Goal: Task Accomplishment & Management: Manage account settings

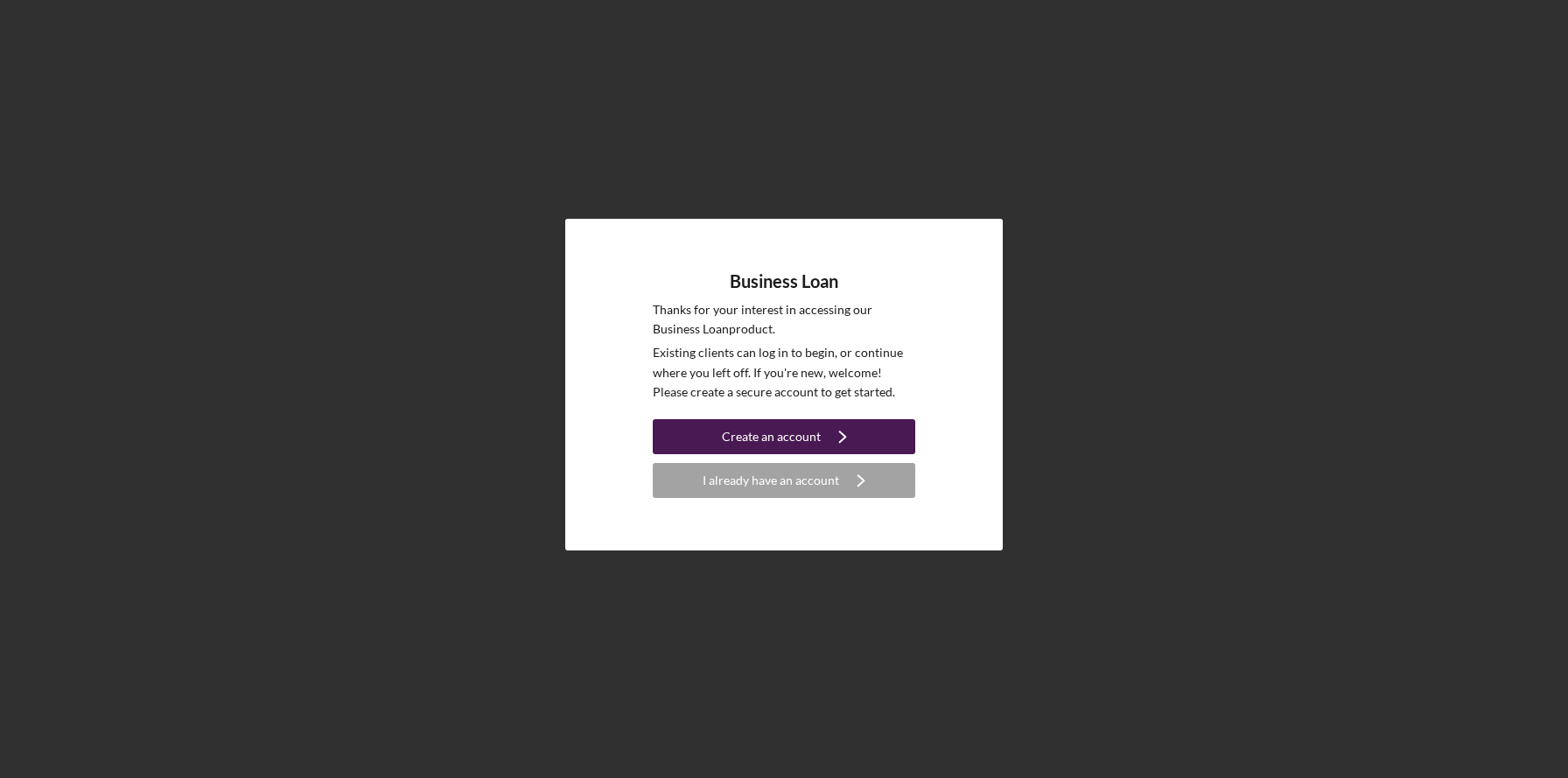
click at [765, 440] on div "Create an account" at bounding box center [771, 436] width 99 height 35
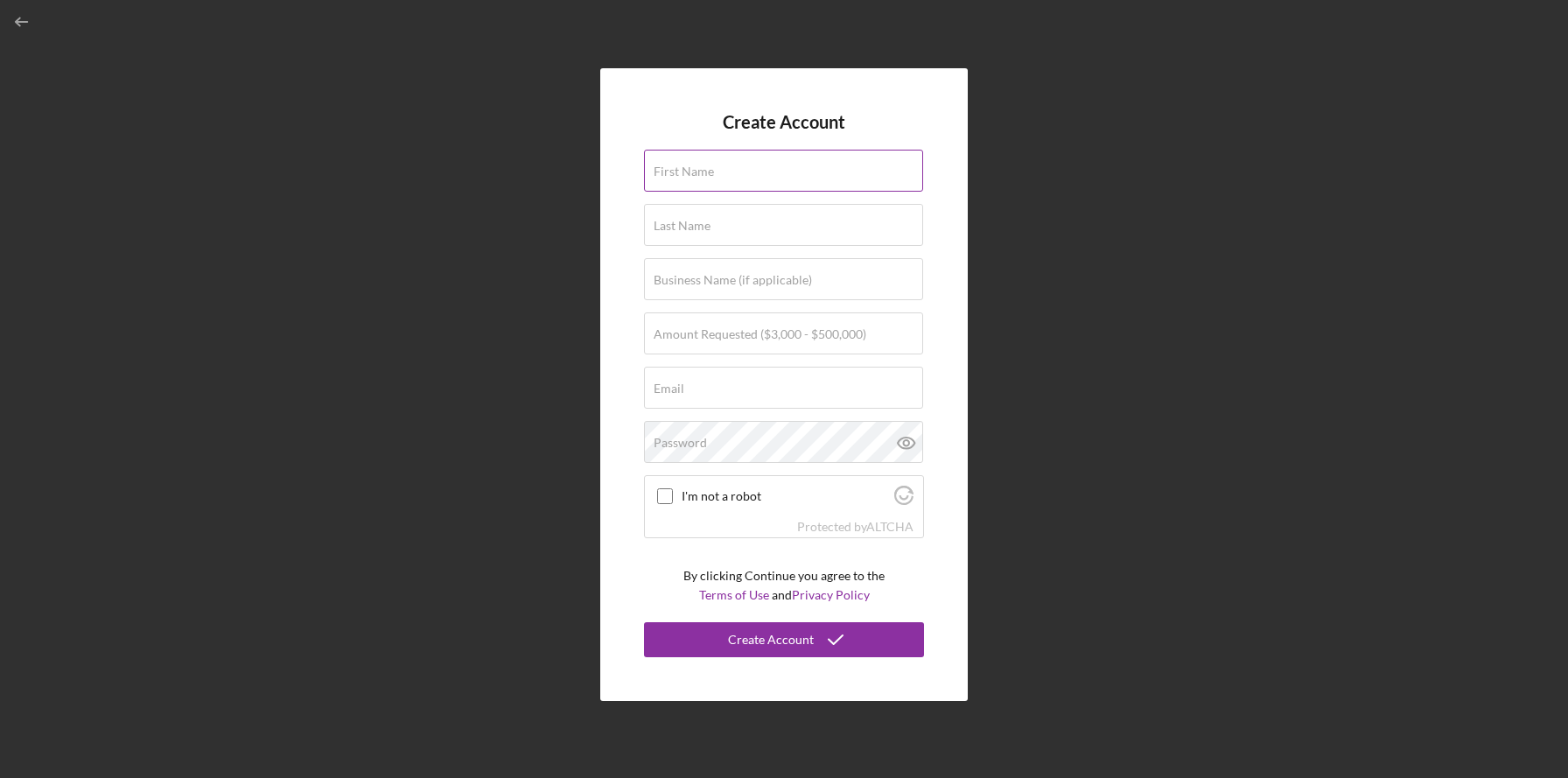
click at [805, 184] on input "First Name" at bounding box center [784, 170] width 279 height 42
type input "Danielle"
type input "Johnson"
type input "Spark FM Online"
type input "sparkfmonline1@gmail.com"
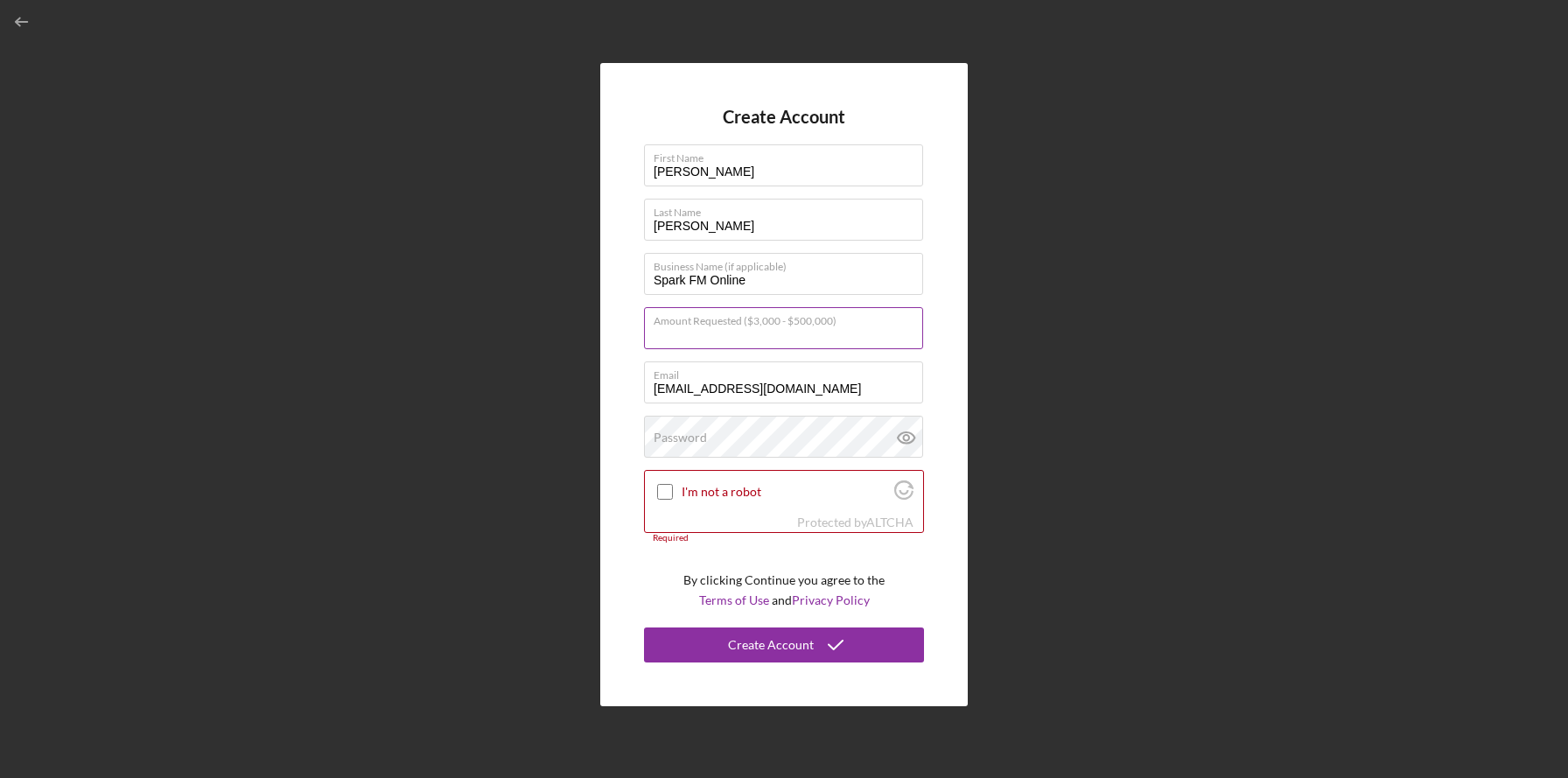
click at [868, 324] on div "Amount Requested ($3,000 - $500,000)" at bounding box center [784, 328] width 280 height 43
click at [820, 335] on input "Amount Requested ($3,000 - $500,000)" at bounding box center [784, 327] width 279 height 42
type input "$30,000"
drag, startPoint x: 837, startPoint y: 383, endPoint x: 590, endPoint y: 382, distance: 247.0
click at [590, 382] on div "Create Account First Name Danielle Last Name Johnson Business Name (if applicab…" at bounding box center [783, 384] width 1550 height 769
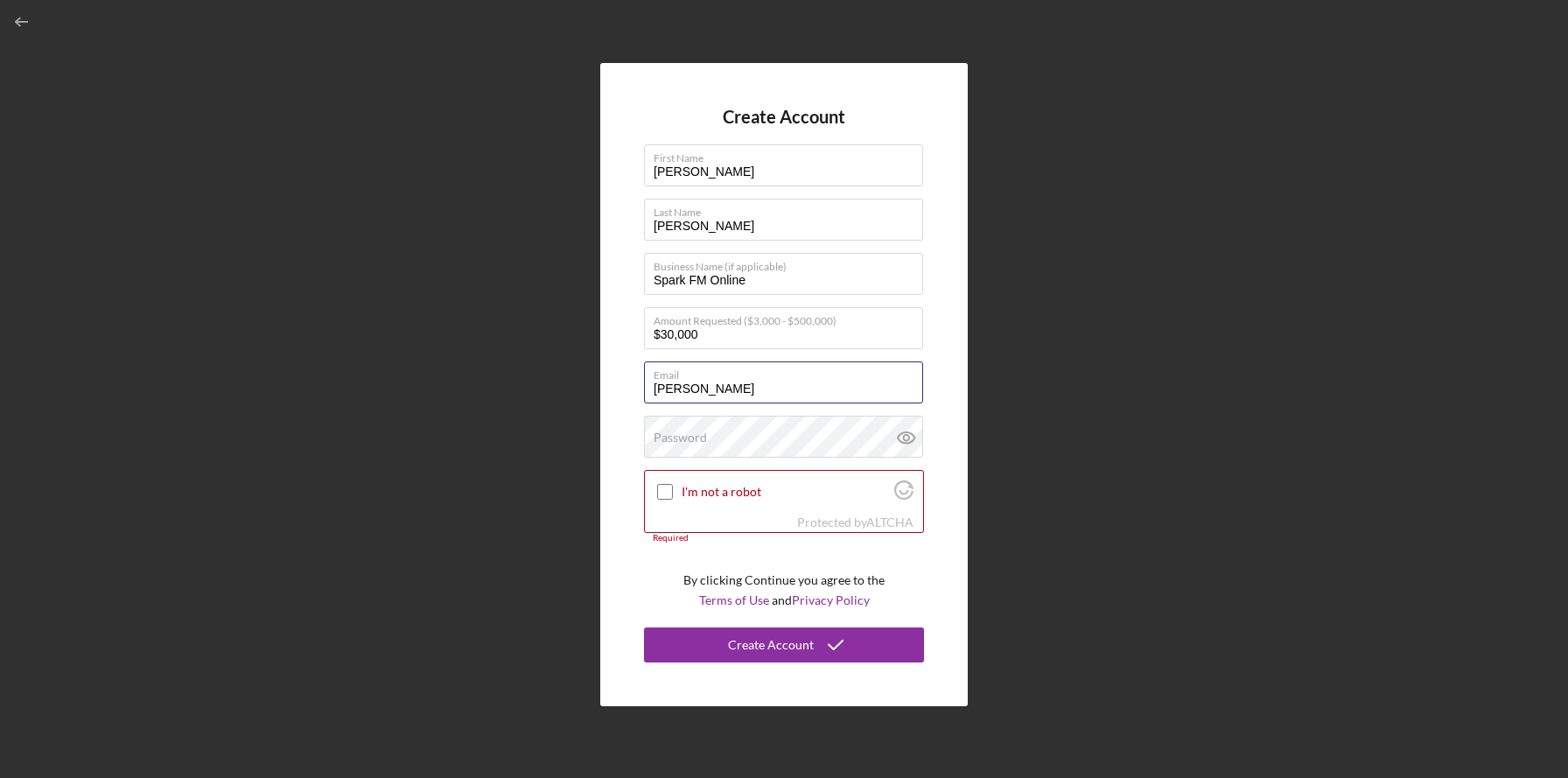
type input "[PERSON_NAME][EMAIL_ADDRESS][DOMAIN_NAME]"
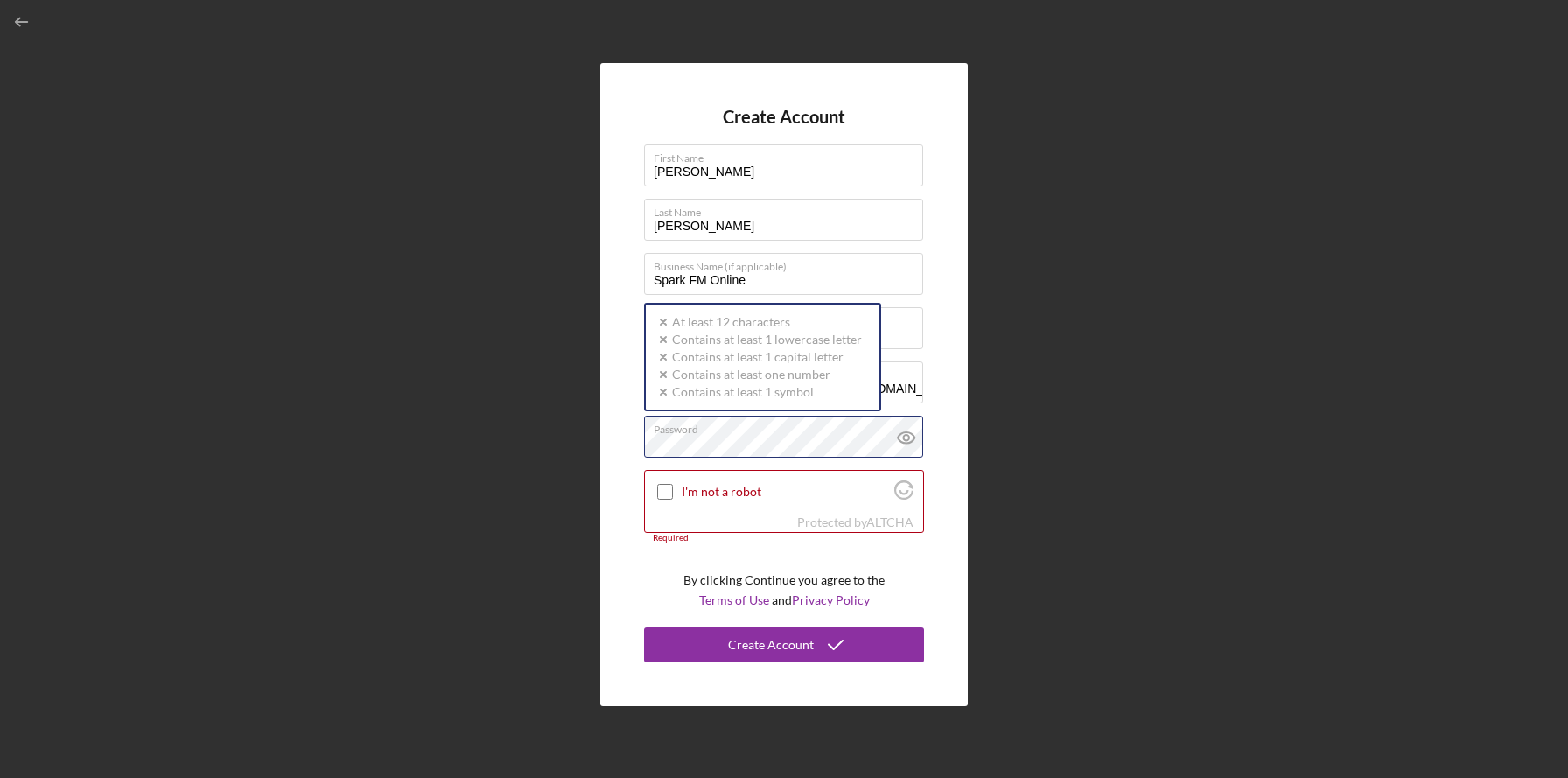
click at [802, 434] on div "Password Icon/icon-validation-no At least 12 characters Icon/icon-validation-no…" at bounding box center [784, 437] width 280 height 43
click at [905, 436] on icon at bounding box center [906, 437] width 43 height 43
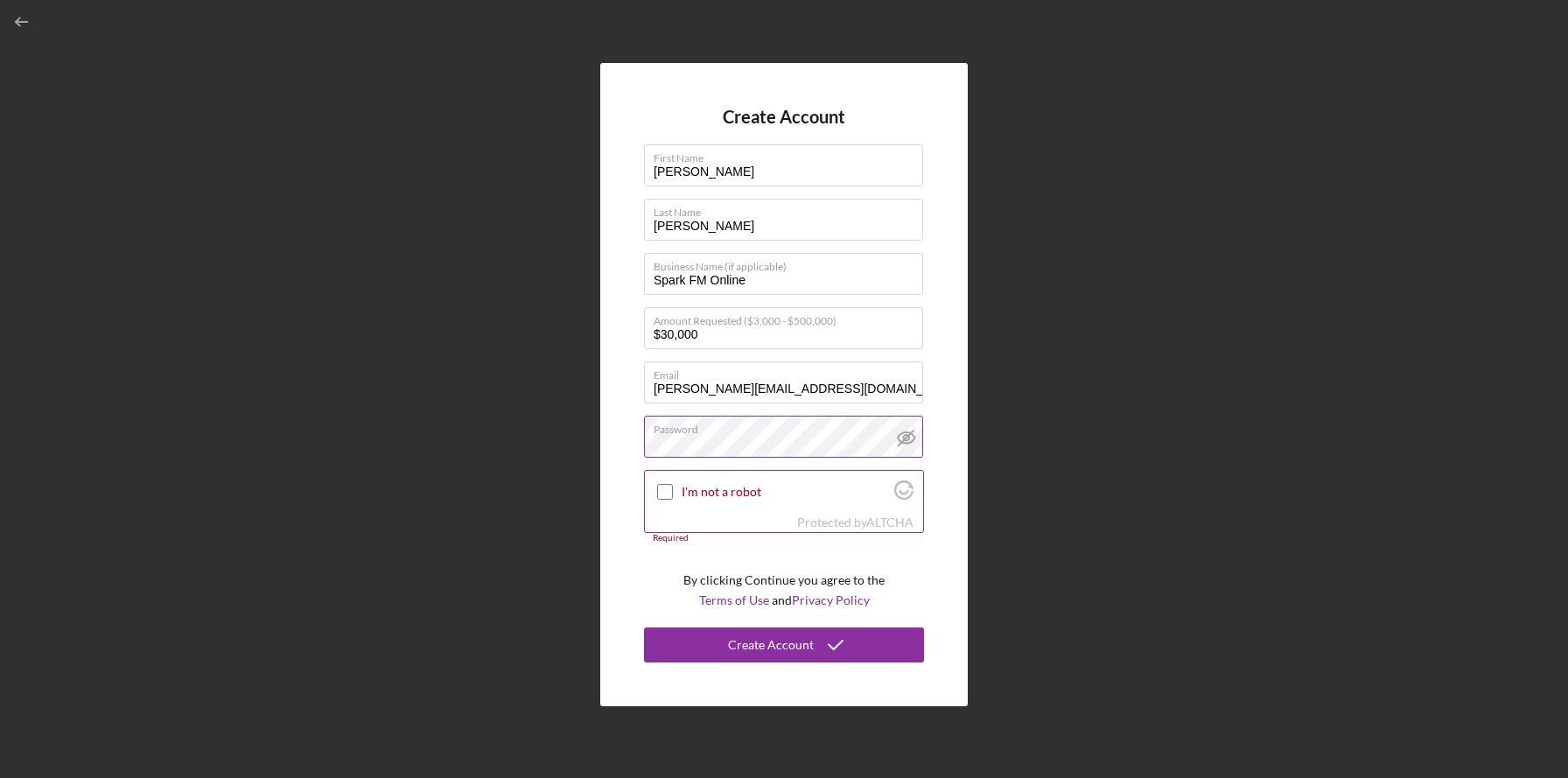
click at [668, 486] on input "I'm not a robot" at bounding box center [665, 492] width 16 height 16
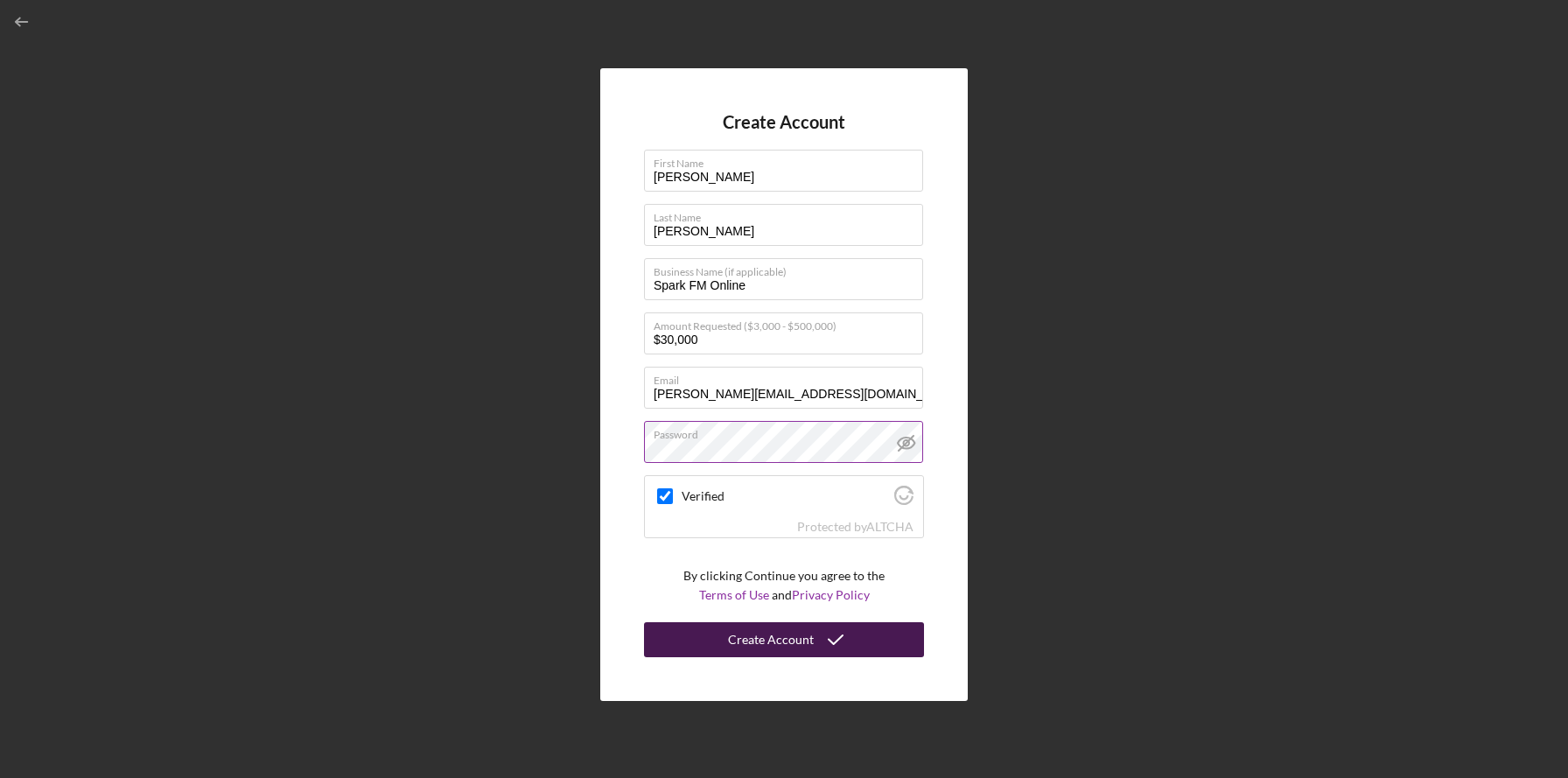
click at [786, 644] on div "Create Account" at bounding box center [771, 639] width 86 height 35
click at [796, 636] on div "Create Account" at bounding box center [771, 639] width 86 height 35
checkbox input "true"
click at [673, 339] on input "$30,000" at bounding box center [784, 333] width 279 height 42
type input "$40,000"
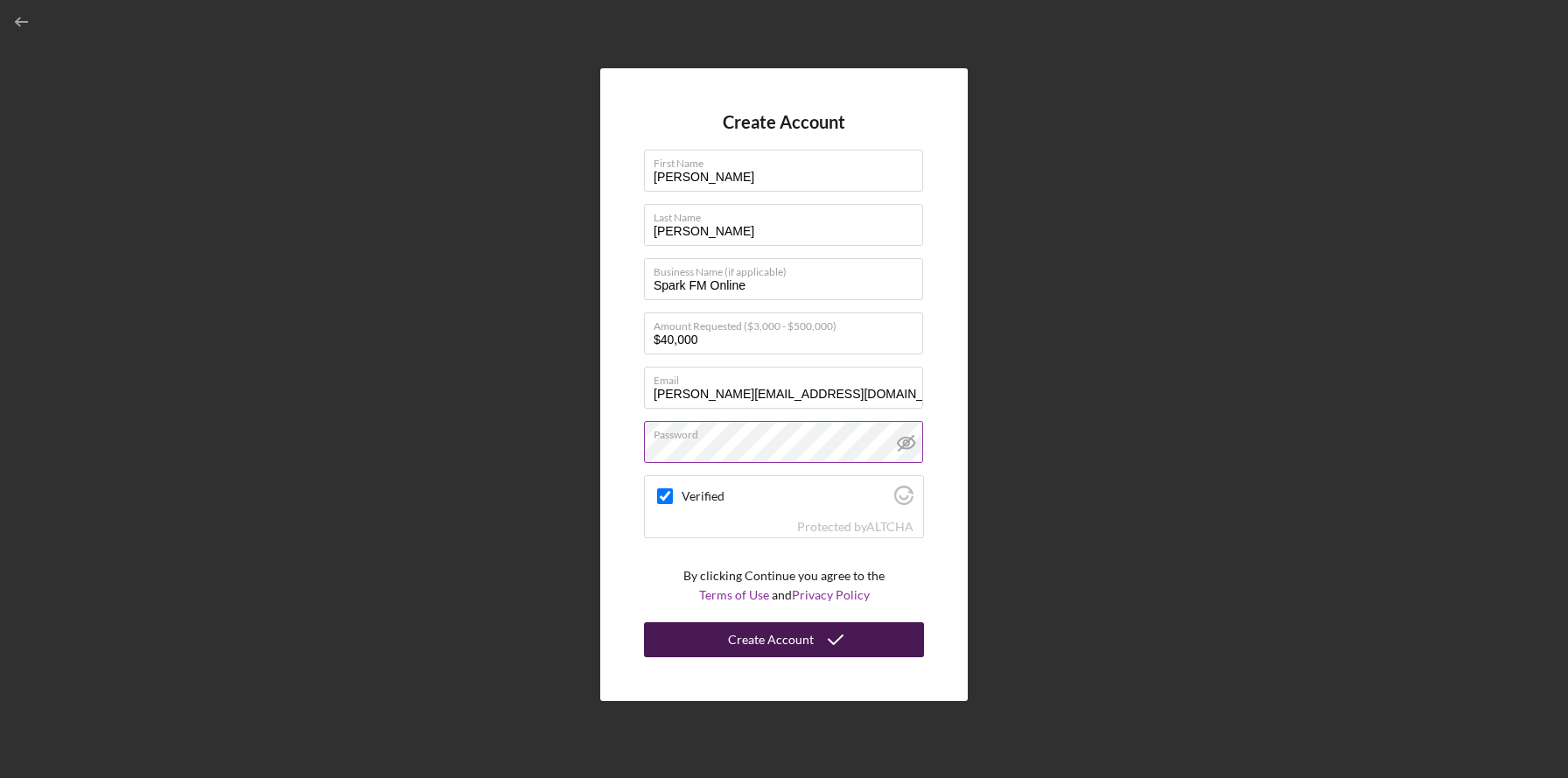
click at [773, 634] on div "Create Account" at bounding box center [771, 639] width 86 height 35
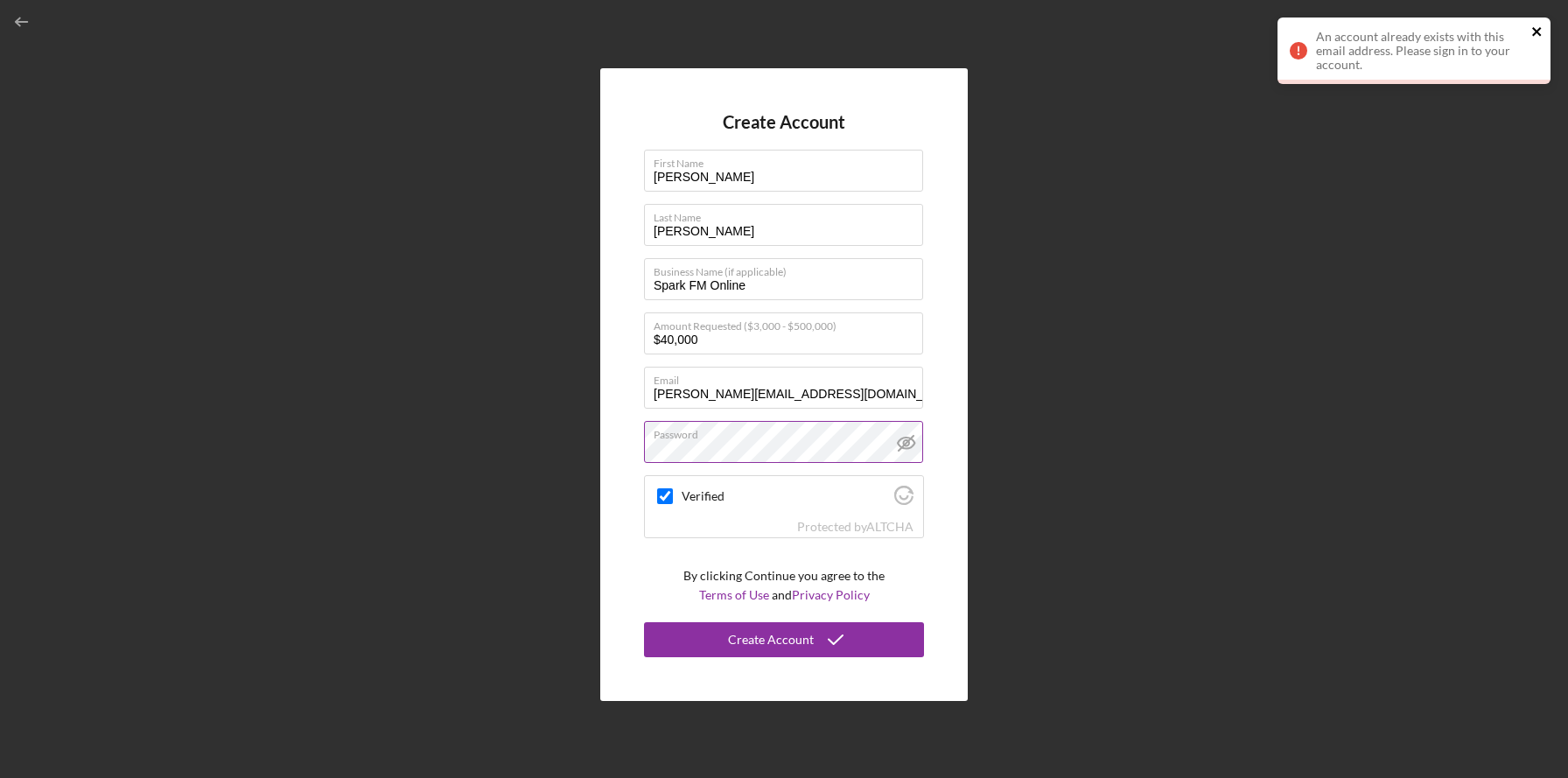
click at [1538, 28] on icon "close" at bounding box center [1537, 30] width 8 height 8
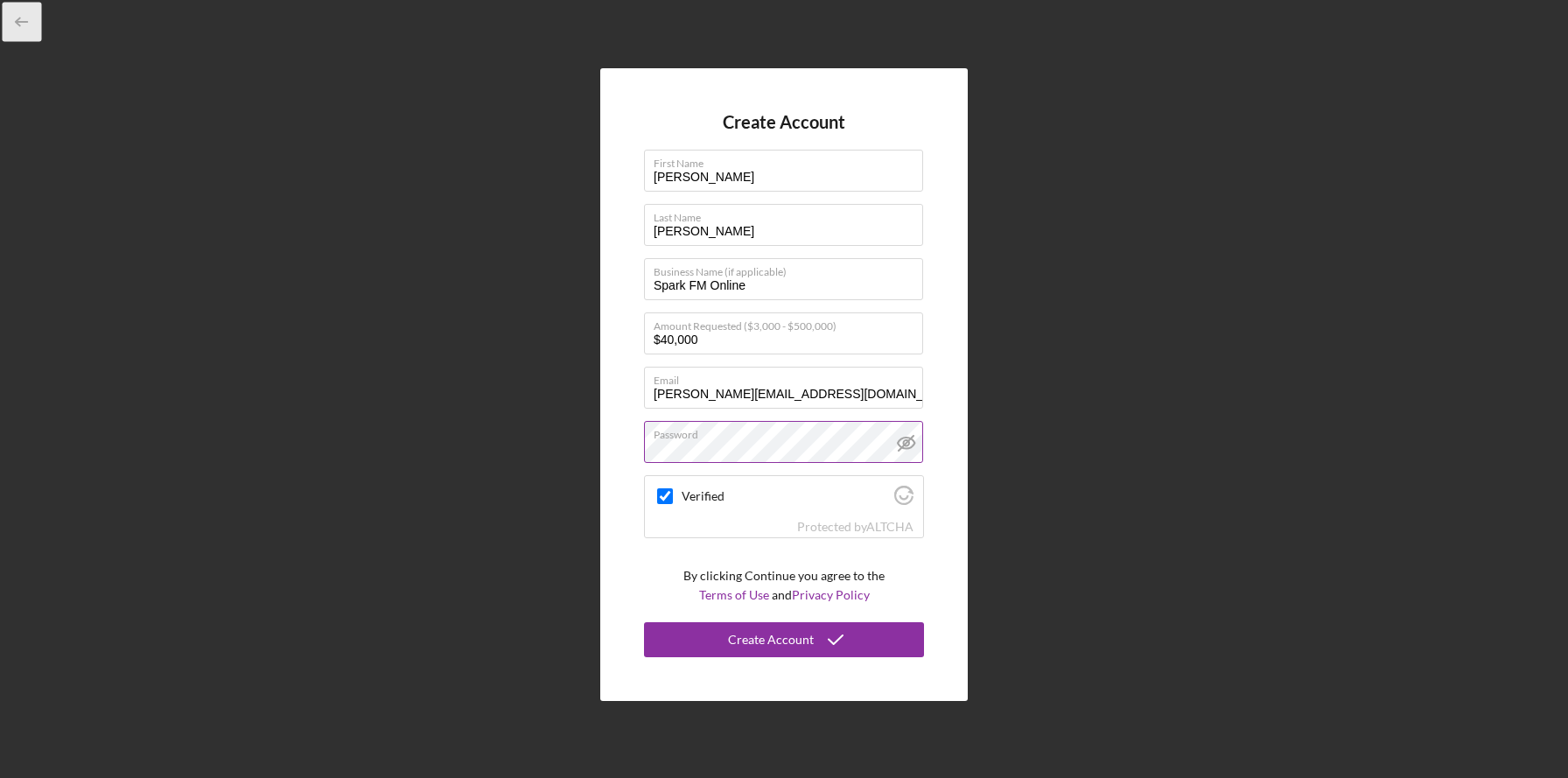
click at [26, 25] on icon "button" at bounding box center [22, 22] width 40 height 40
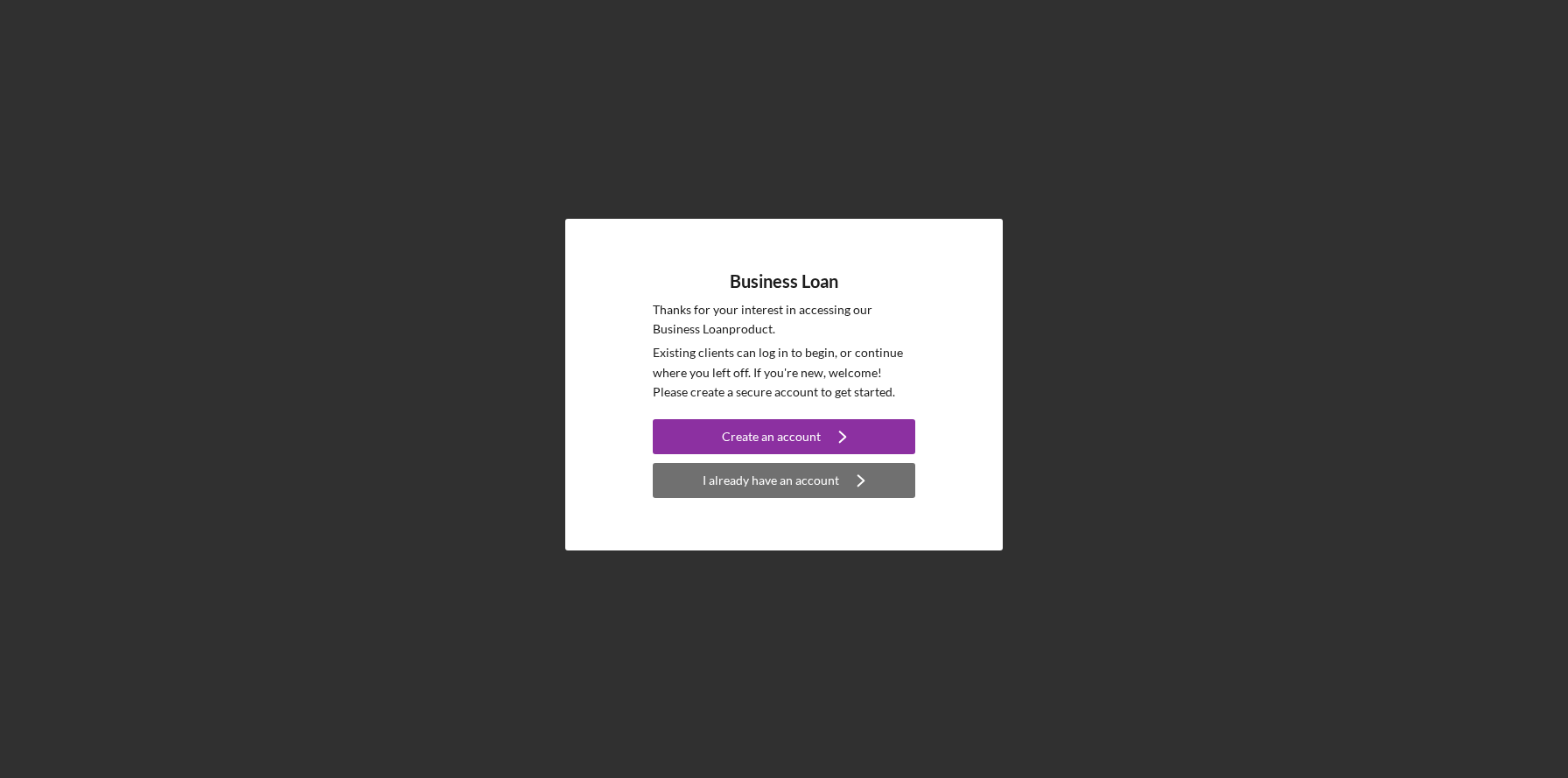
click at [750, 485] on div "I already have an account" at bounding box center [771, 480] width 137 height 35
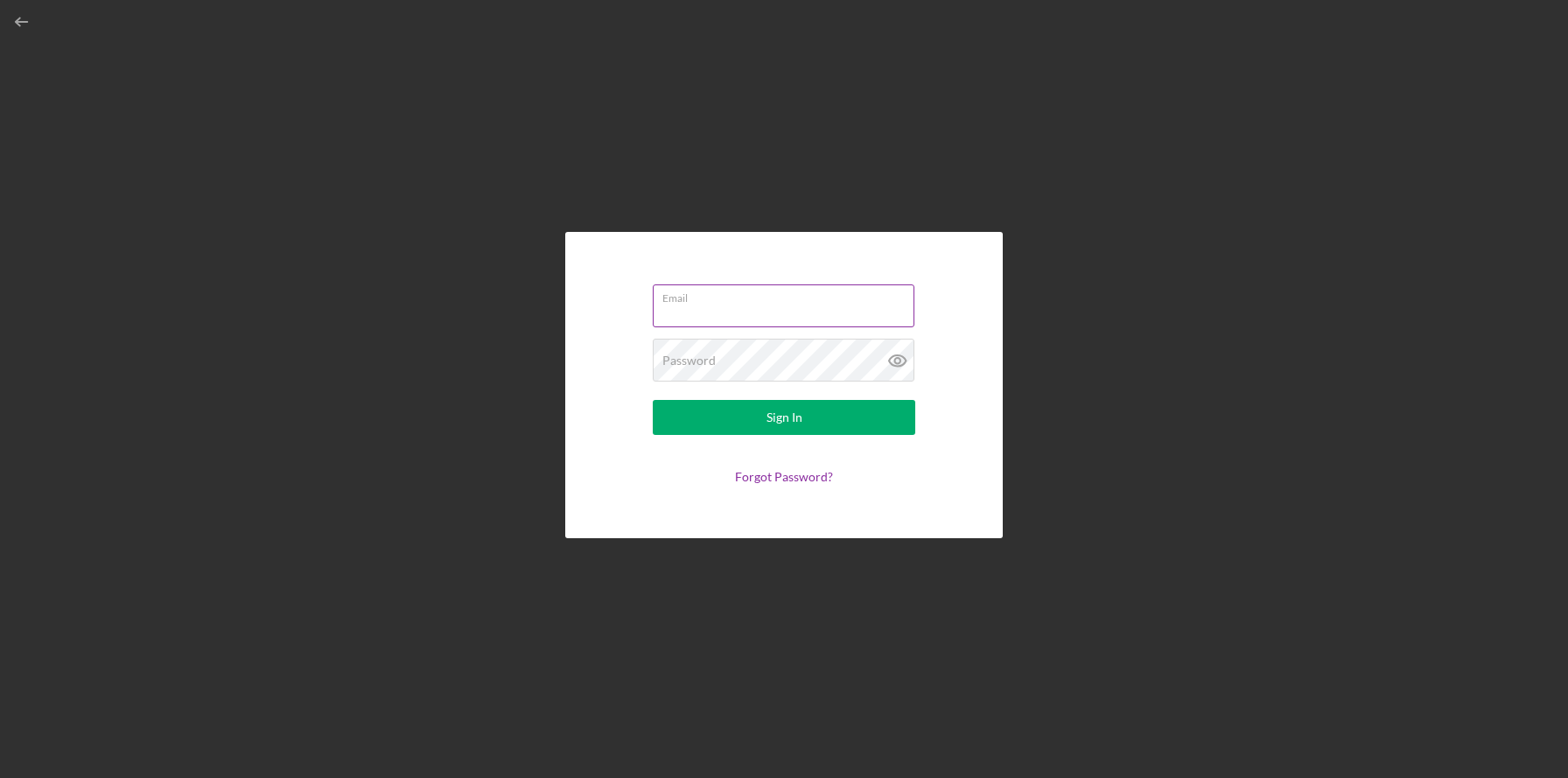
click at [733, 311] on input "Email" at bounding box center [783, 305] width 262 height 42
type input "[PERSON_NAME][EMAIL_ADDRESS][DOMAIN_NAME]"
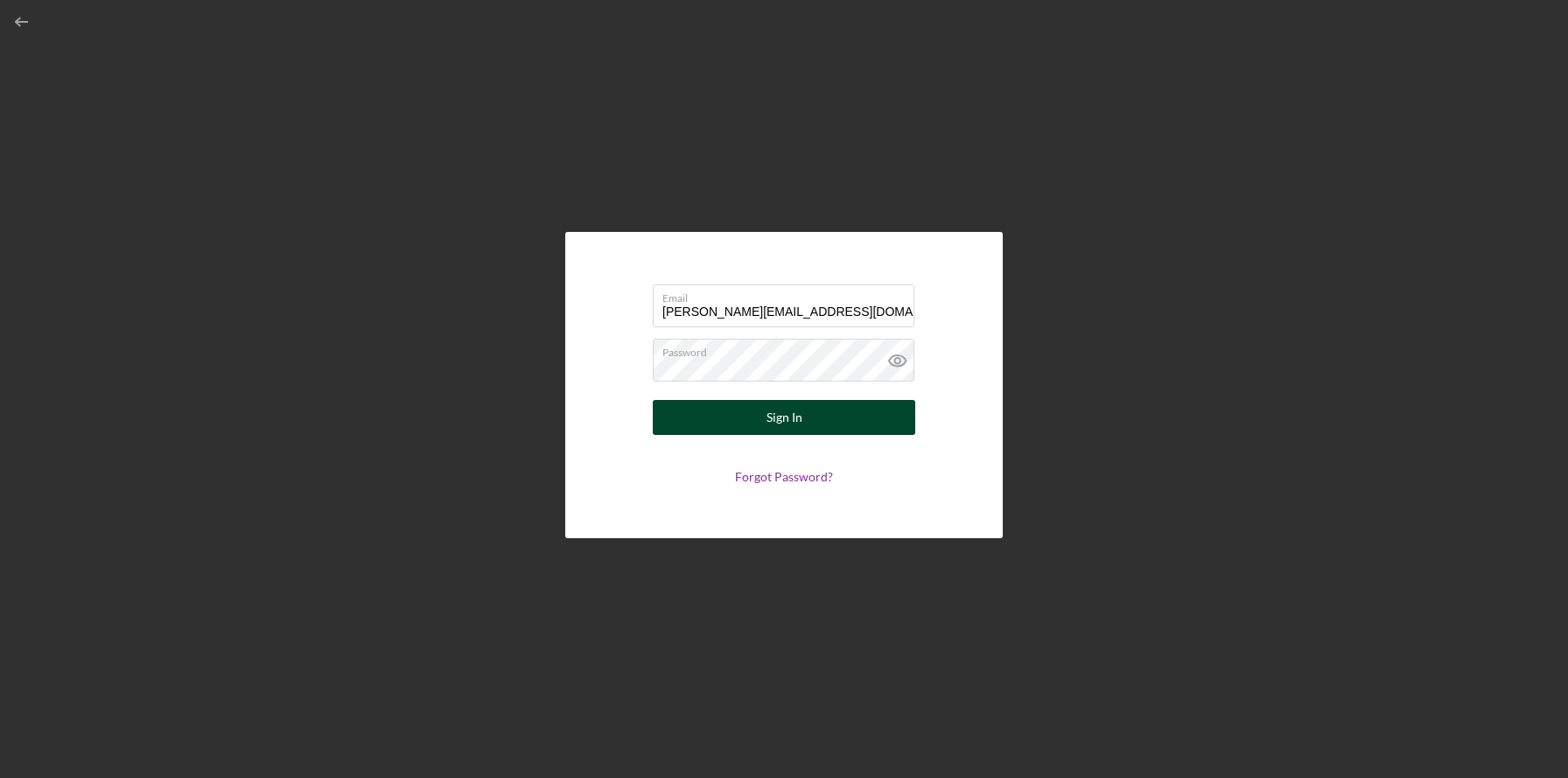
click at [779, 417] on div "Sign In" at bounding box center [784, 418] width 36 height 35
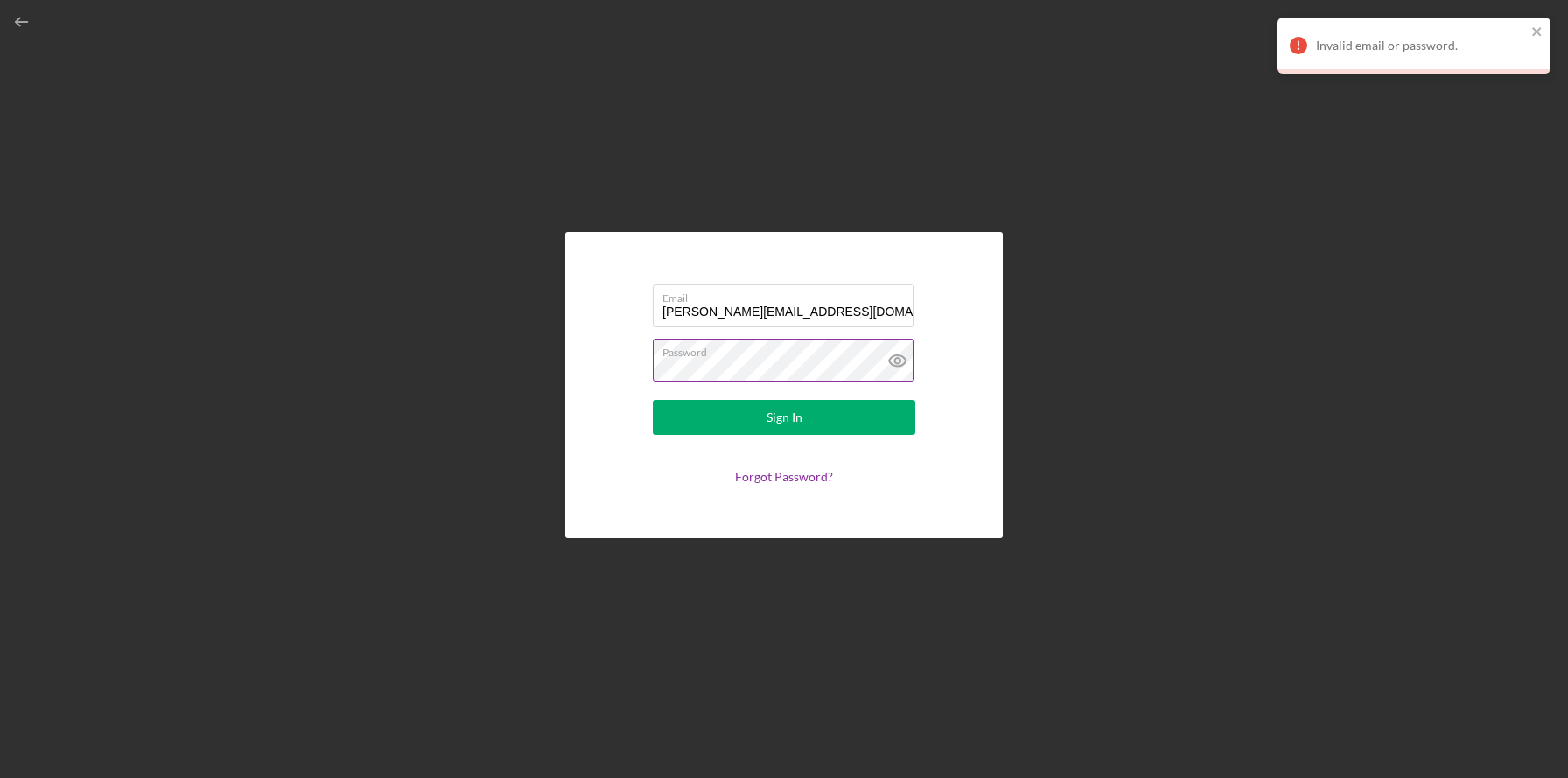
click at [890, 362] on icon at bounding box center [898, 360] width 17 height 11
click at [765, 419] on button "Sign In" at bounding box center [784, 418] width 263 height 35
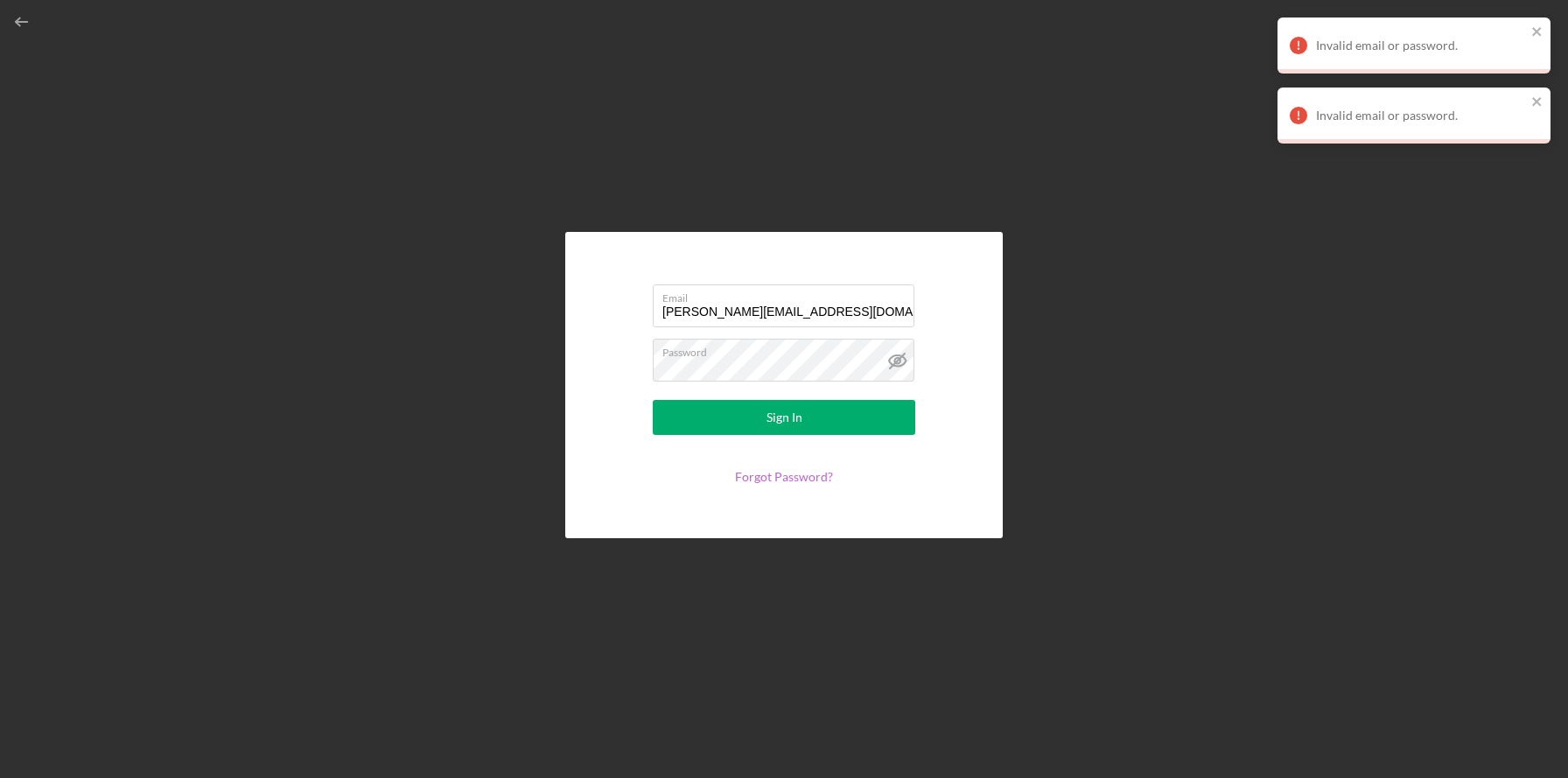
click at [773, 480] on link "Forgot Password?" at bounding box center [784, 476] width 98 height 15
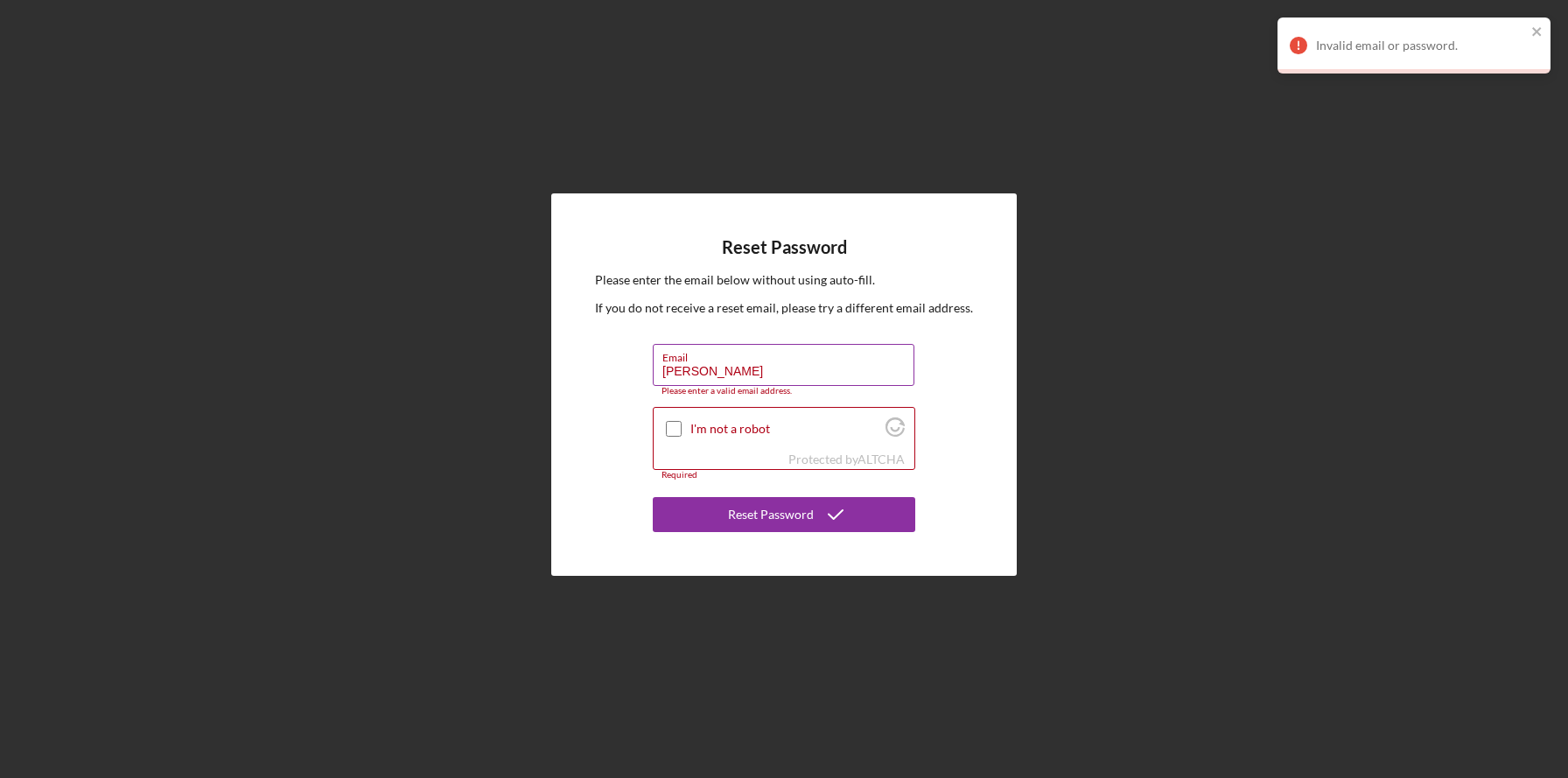
type input "[PERSON_NAME][EMAIL_ADDRESS][DOMAIN_NAME]"
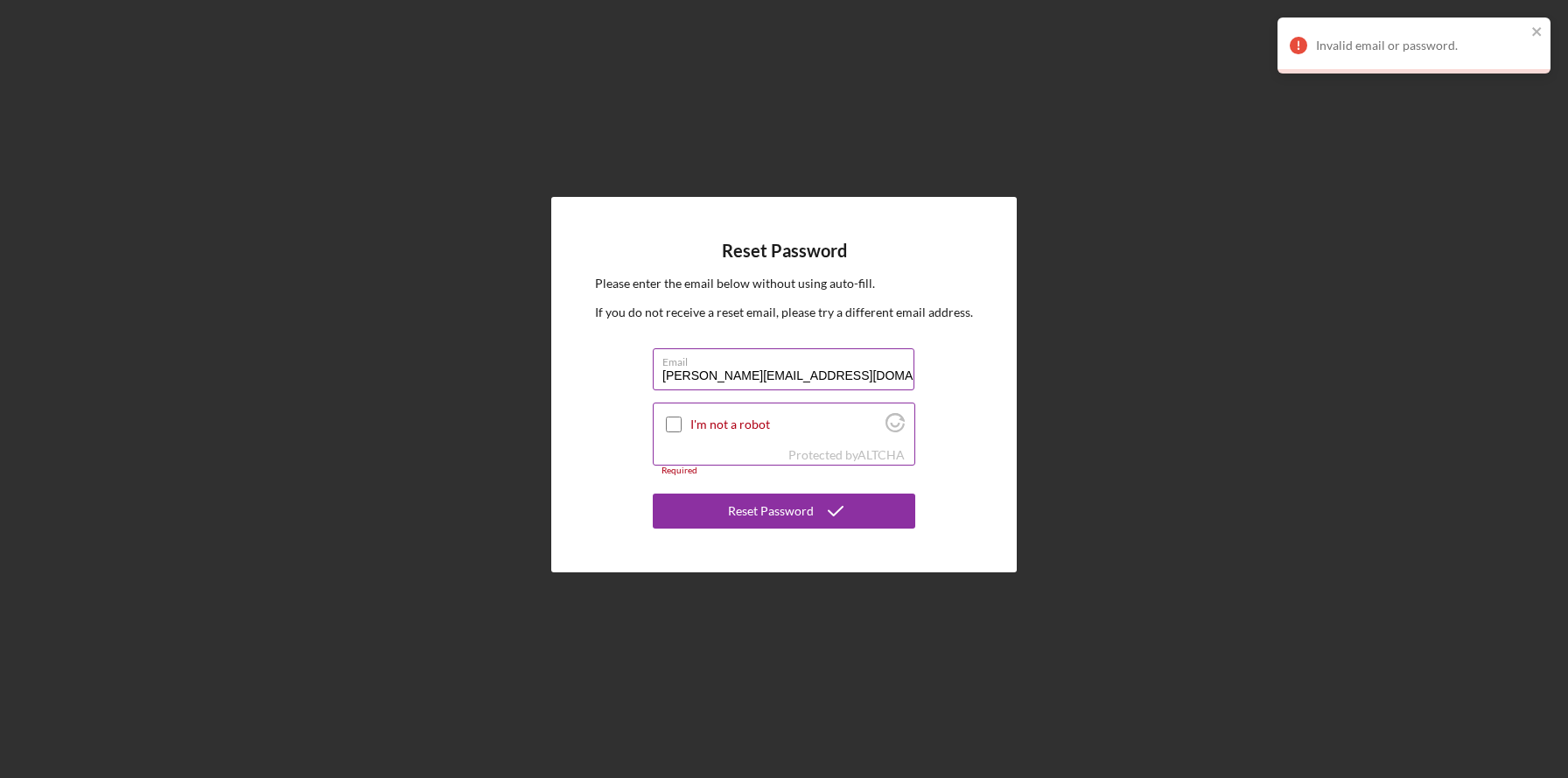
click at [672, 422] on input "I'm not a robot" at bounding box center [673, 424] width 16 height 16
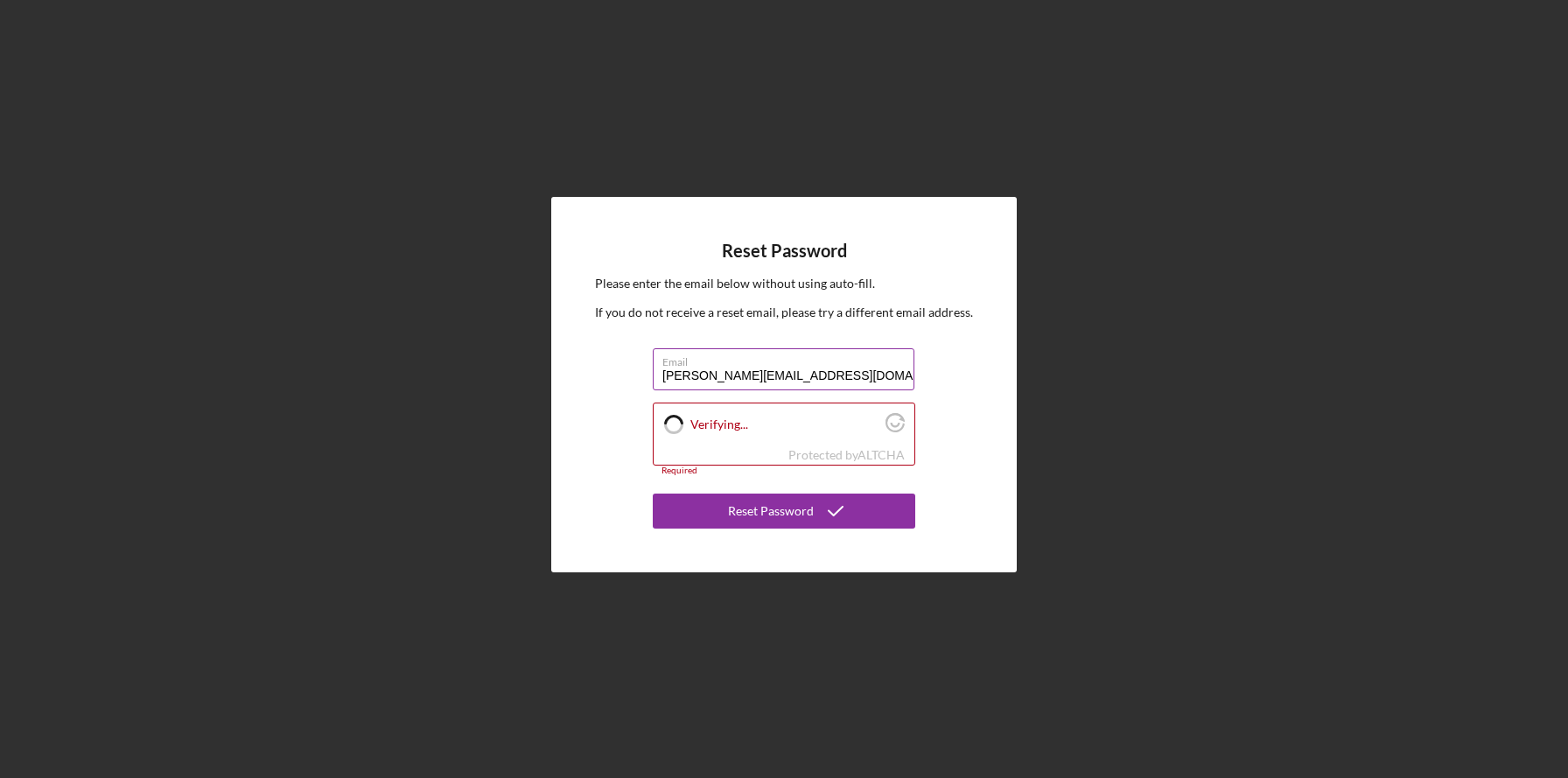
checkbox input "true"
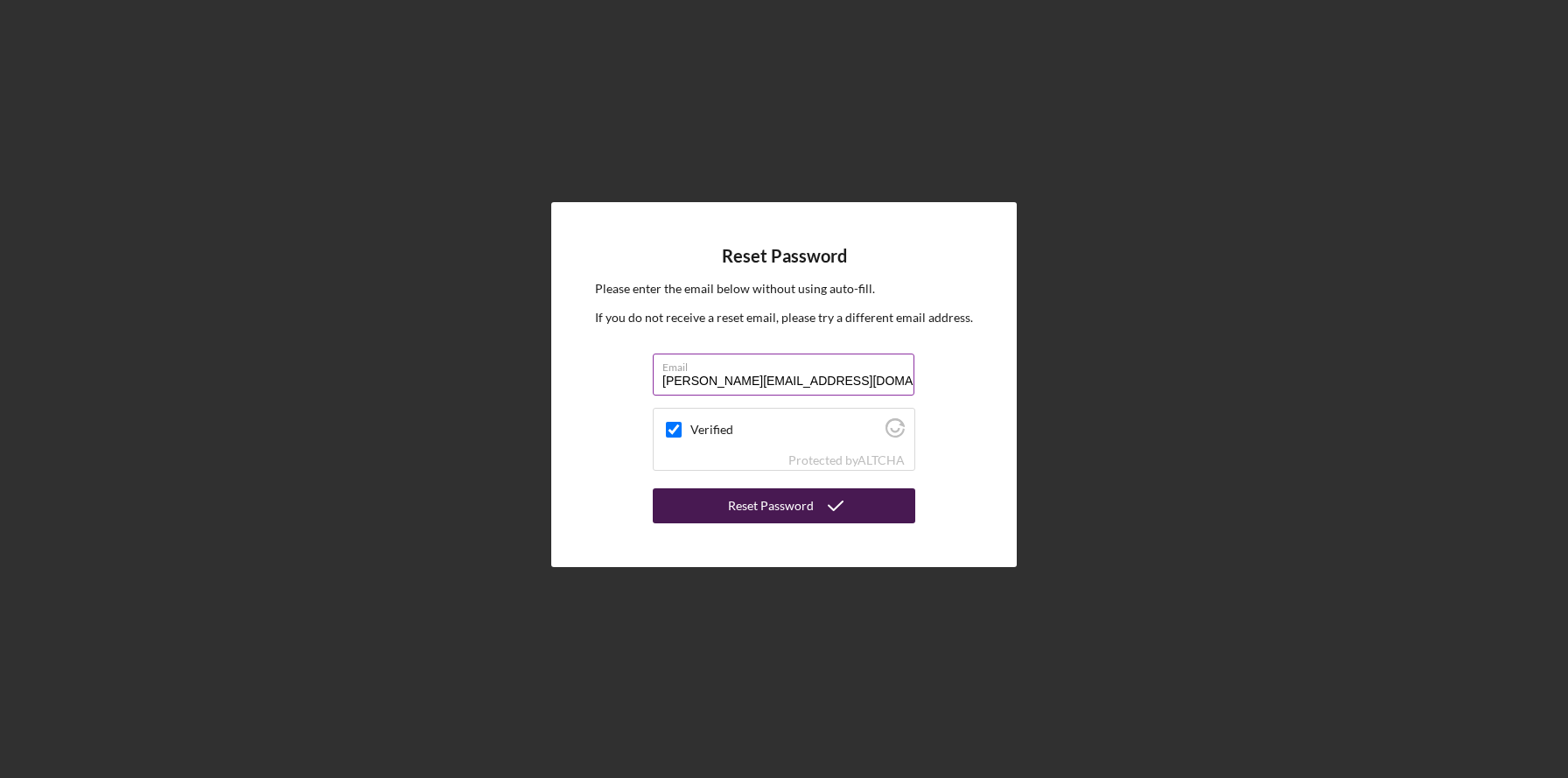
click at [765, 512] on div "Reset Password" at bounding box center [771, 505] width 86 height 35
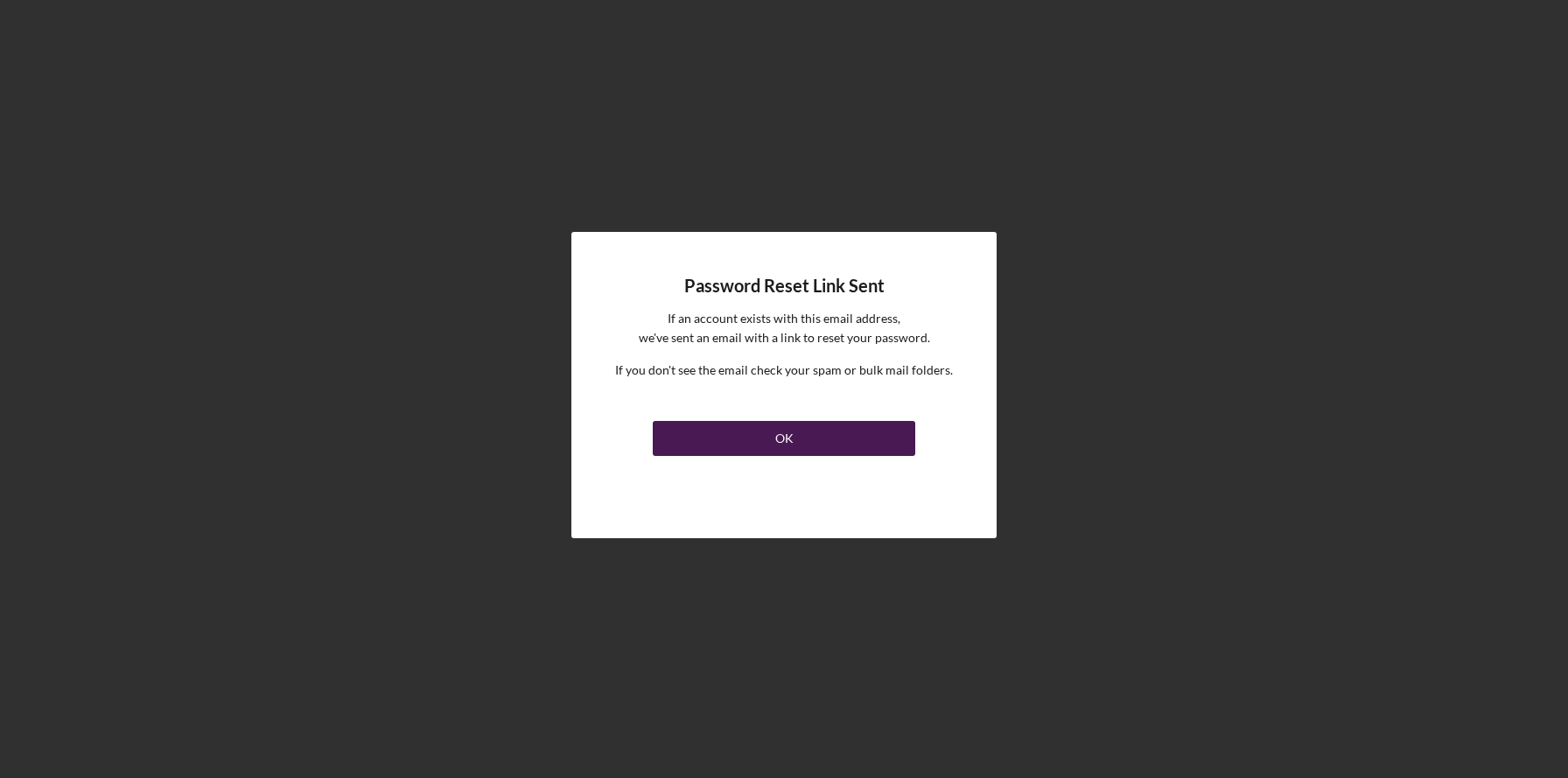
click at [768, 432] on button "OK" at bounding box center [784, 438] width 263 height 35
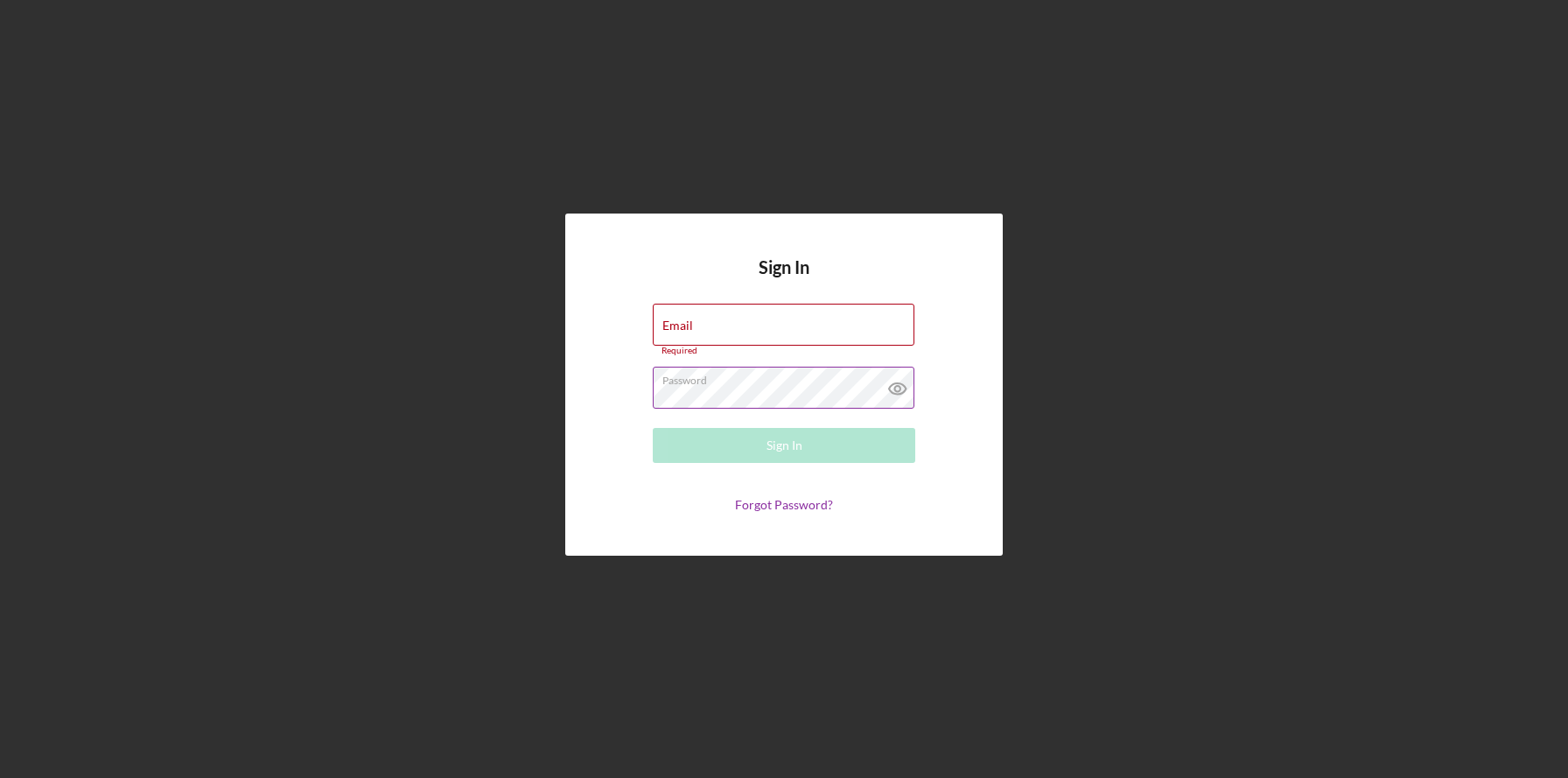
click at [720, 383] on div "Password Required" at bounding box center [784, 388] width 263 height 43
click at [748, 323] on input "Email" at bounding box center [783, 323] width 262 height 42
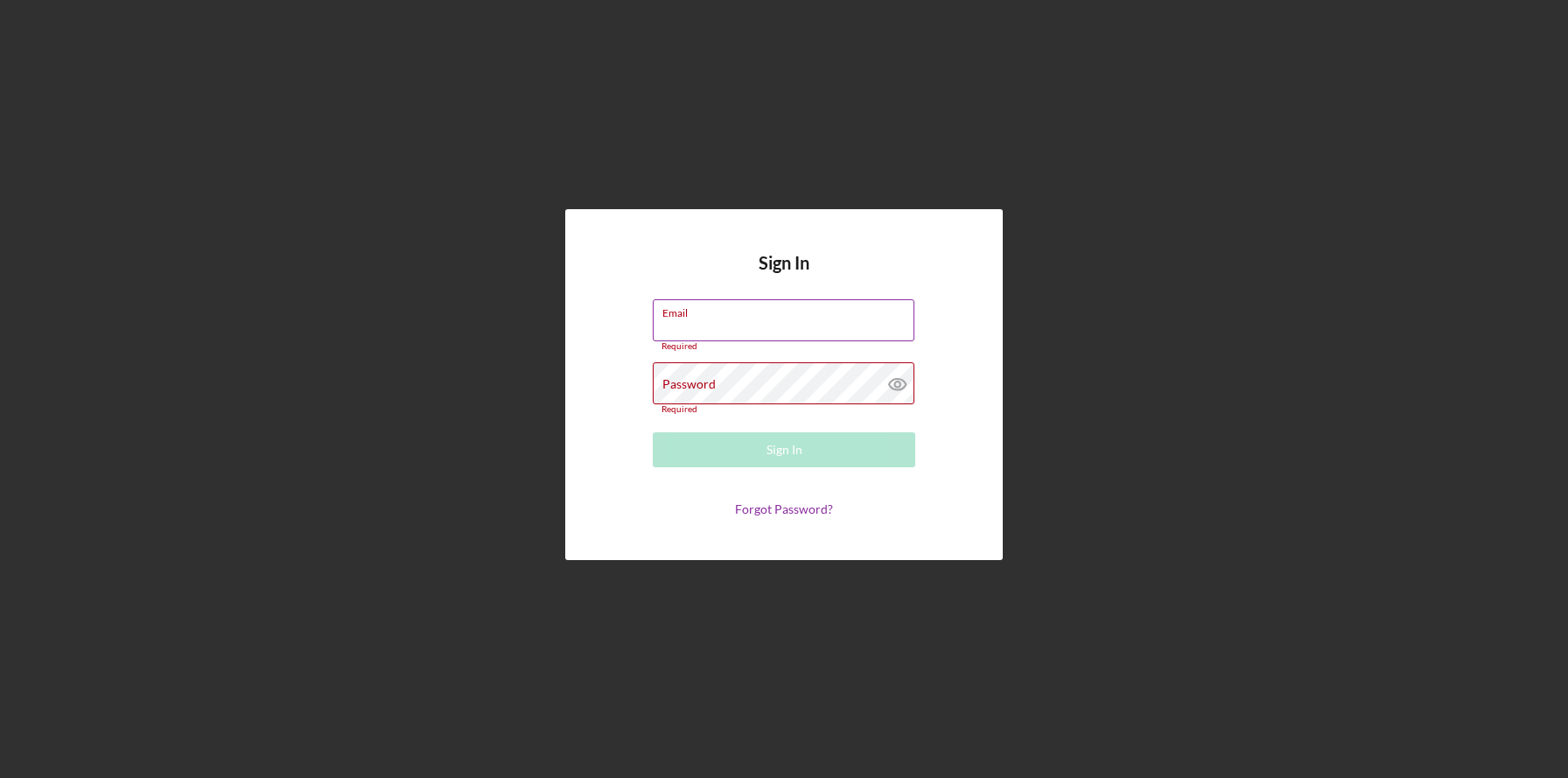
type input "[PERSON_NAME][EMAIL_ADDRESS][DOMAIN_NAME]"
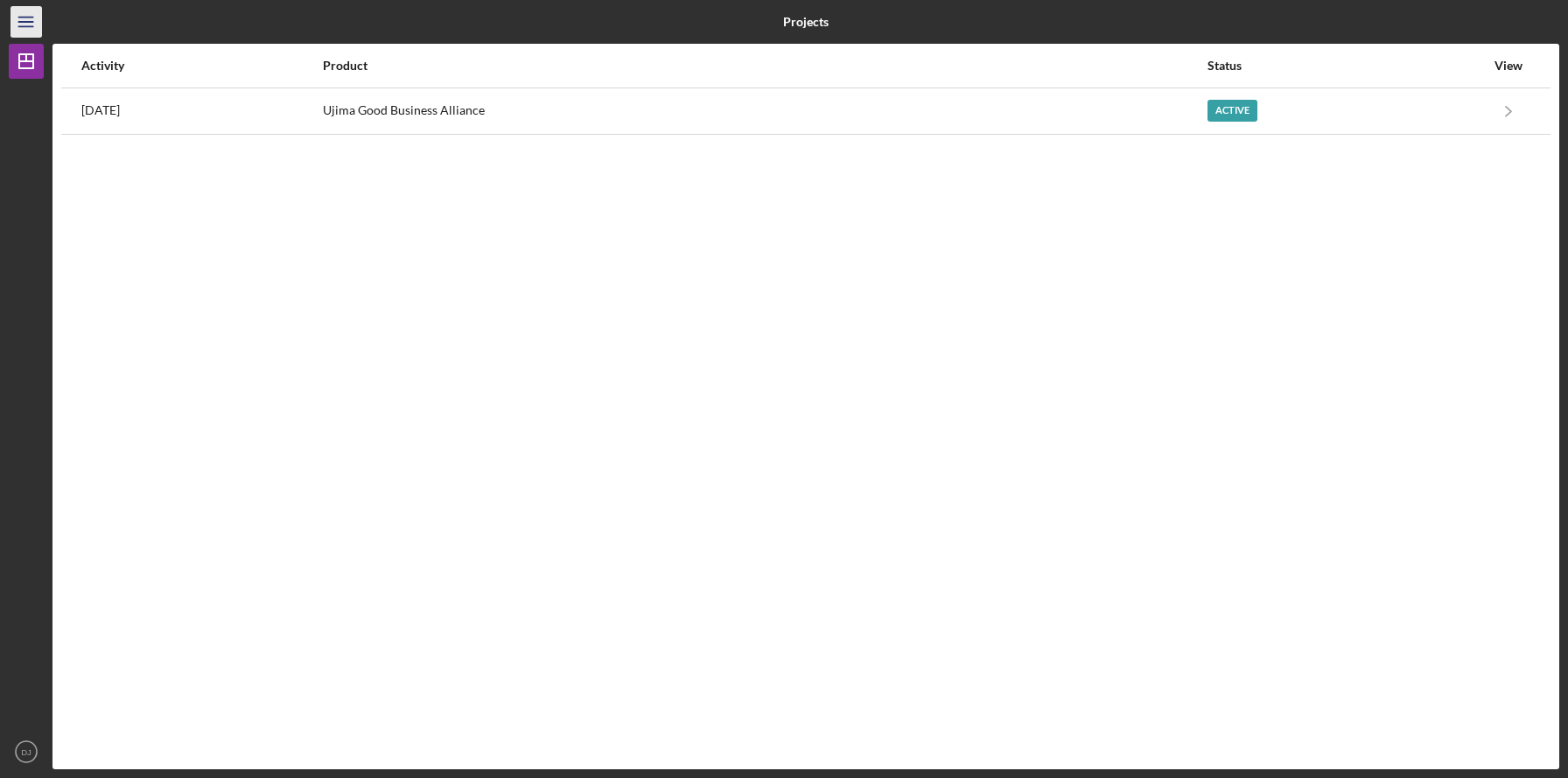
click at [25, 24] on icon "Icon/Menu" at bounding box center [27, 22] width 40 height 40
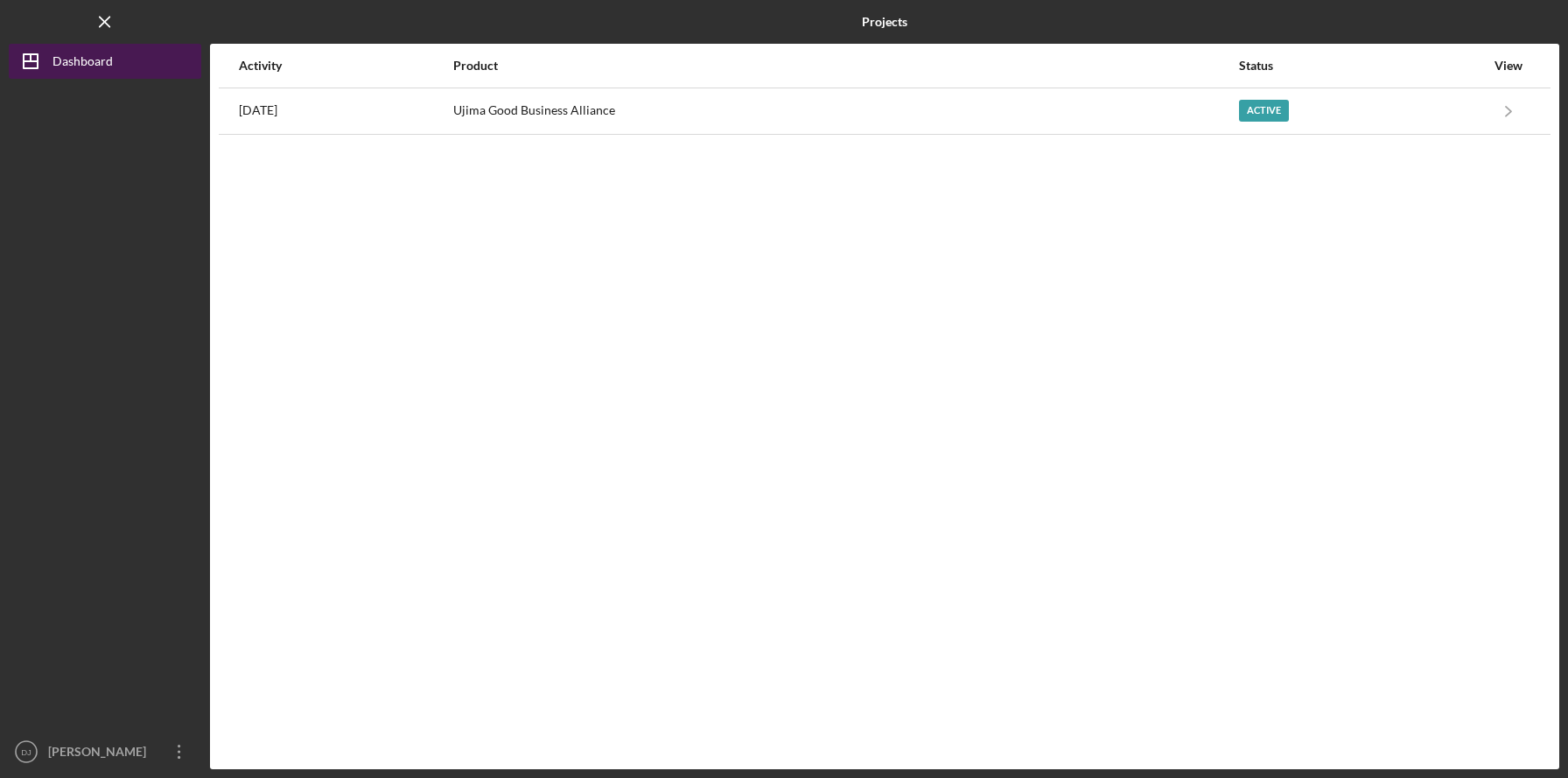
click at [96, 59] on div "Dashboard" at bounding box center [82, 63] width 60 height 40
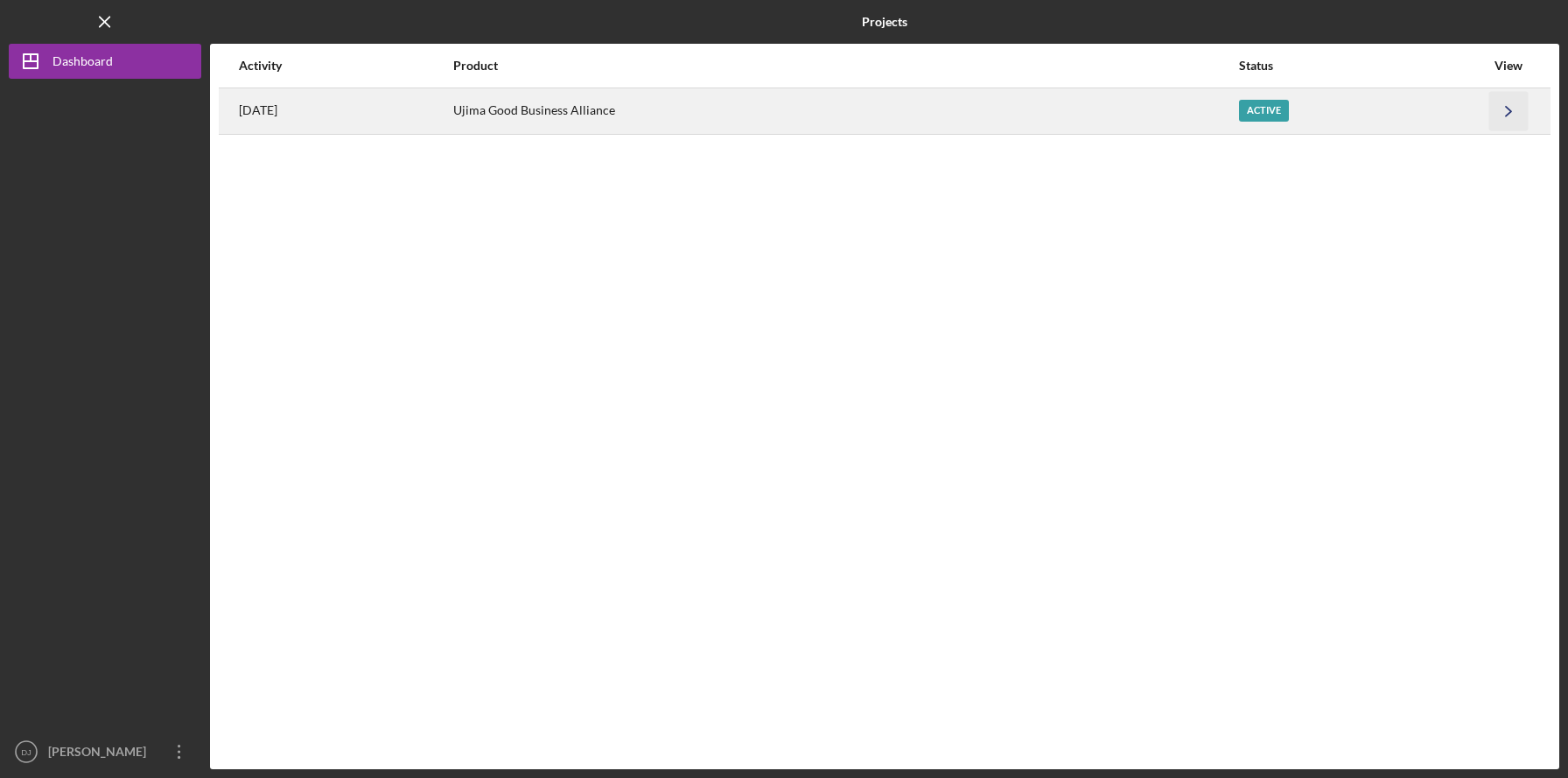
click at [1513, 114] on icon "Icon/Navigate" at bounding box center [1509, 110] width 40 height 40
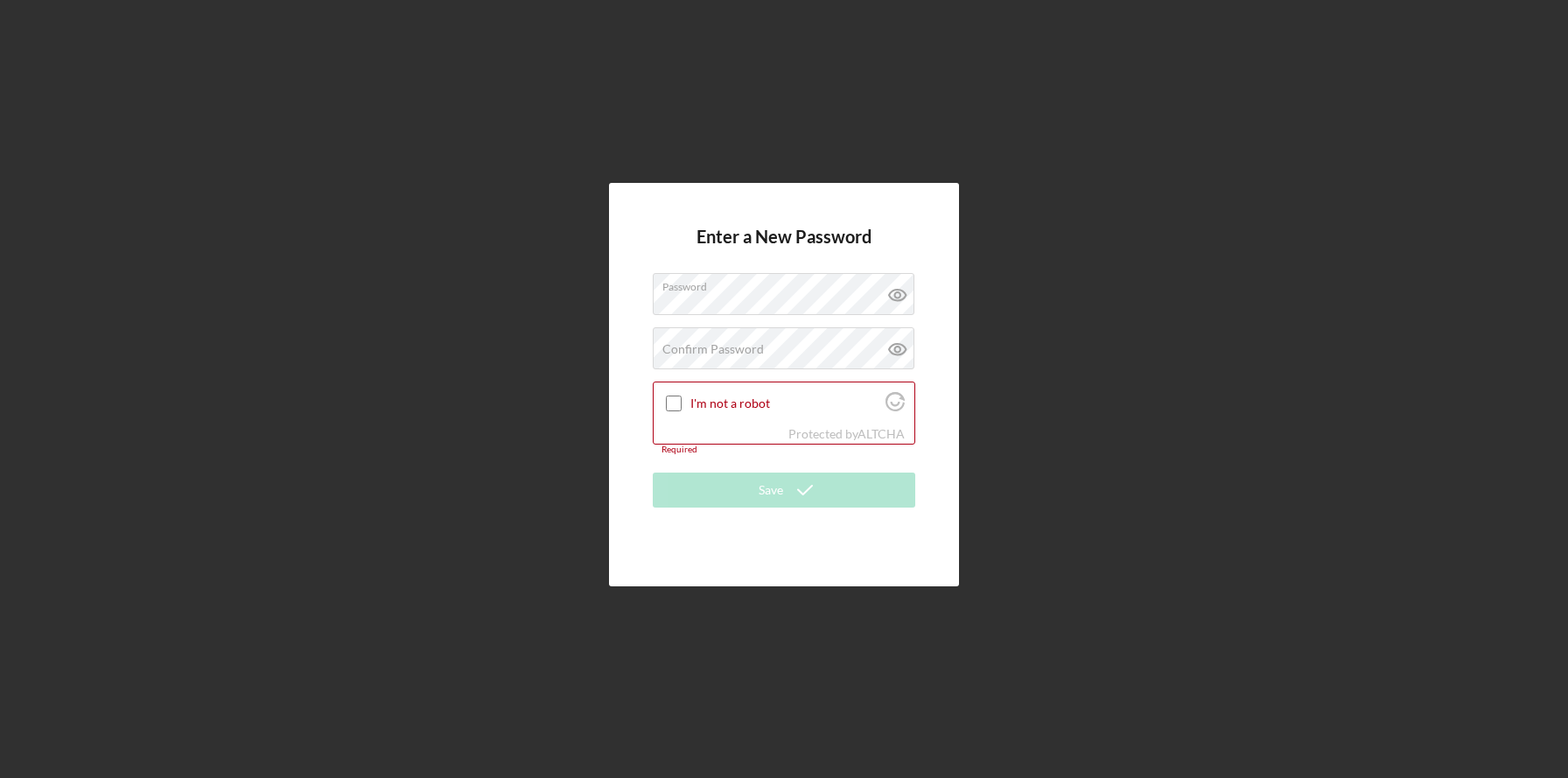
click at [948, 351] on div "Enter a New Password Password Confirm Password Passwords do not match. I'm not …" at bounding box center [784, 383] width 350 height 402
click at [797, 347] on div "Confirm Password Passwords do not match." at bounding box center [784, 348] width 263 height 43
click at [678, 405] on input "I'm not a robot" at bounding box center [673, 403] width 16 height 16
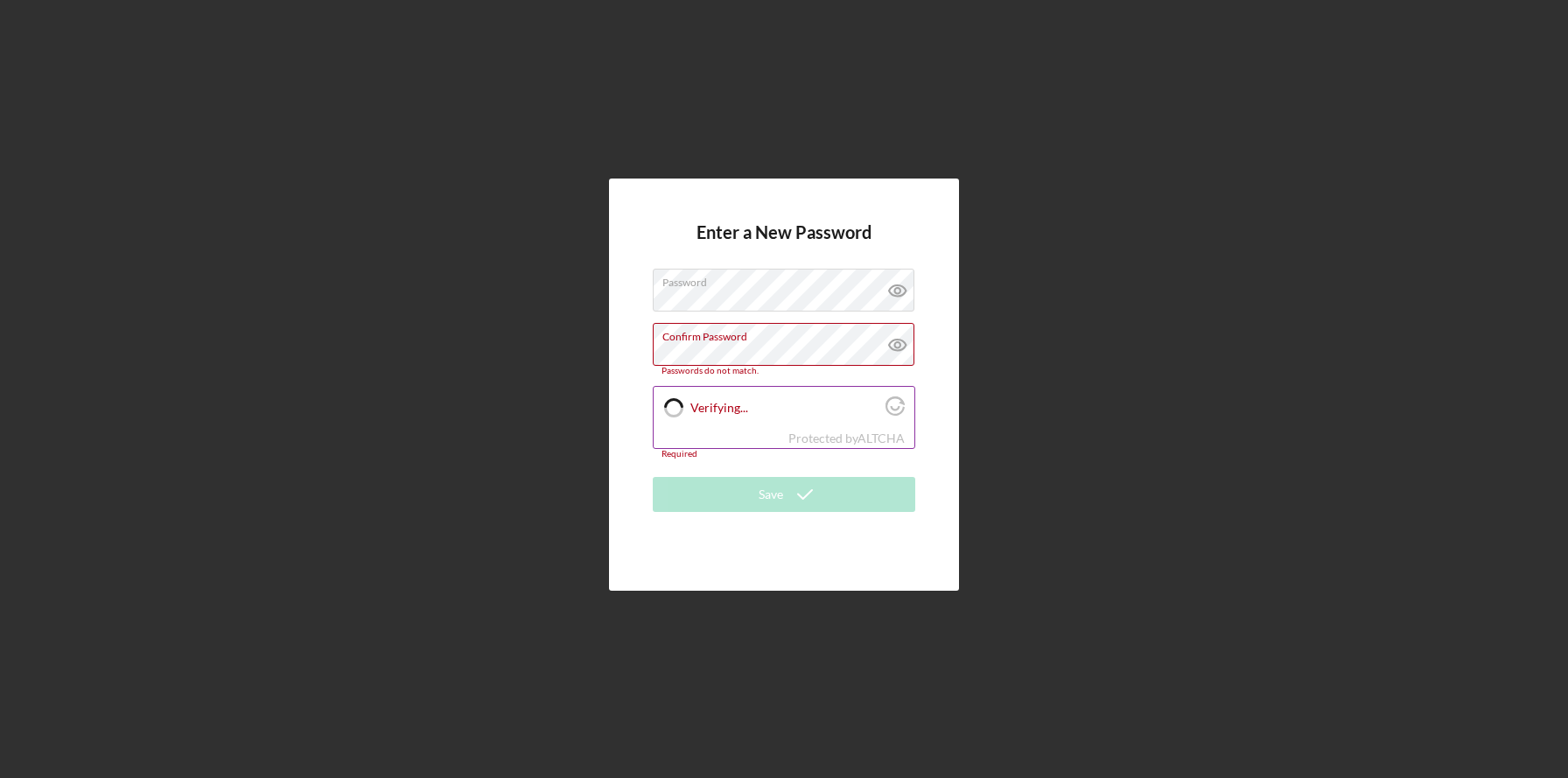
checkbox input "true"
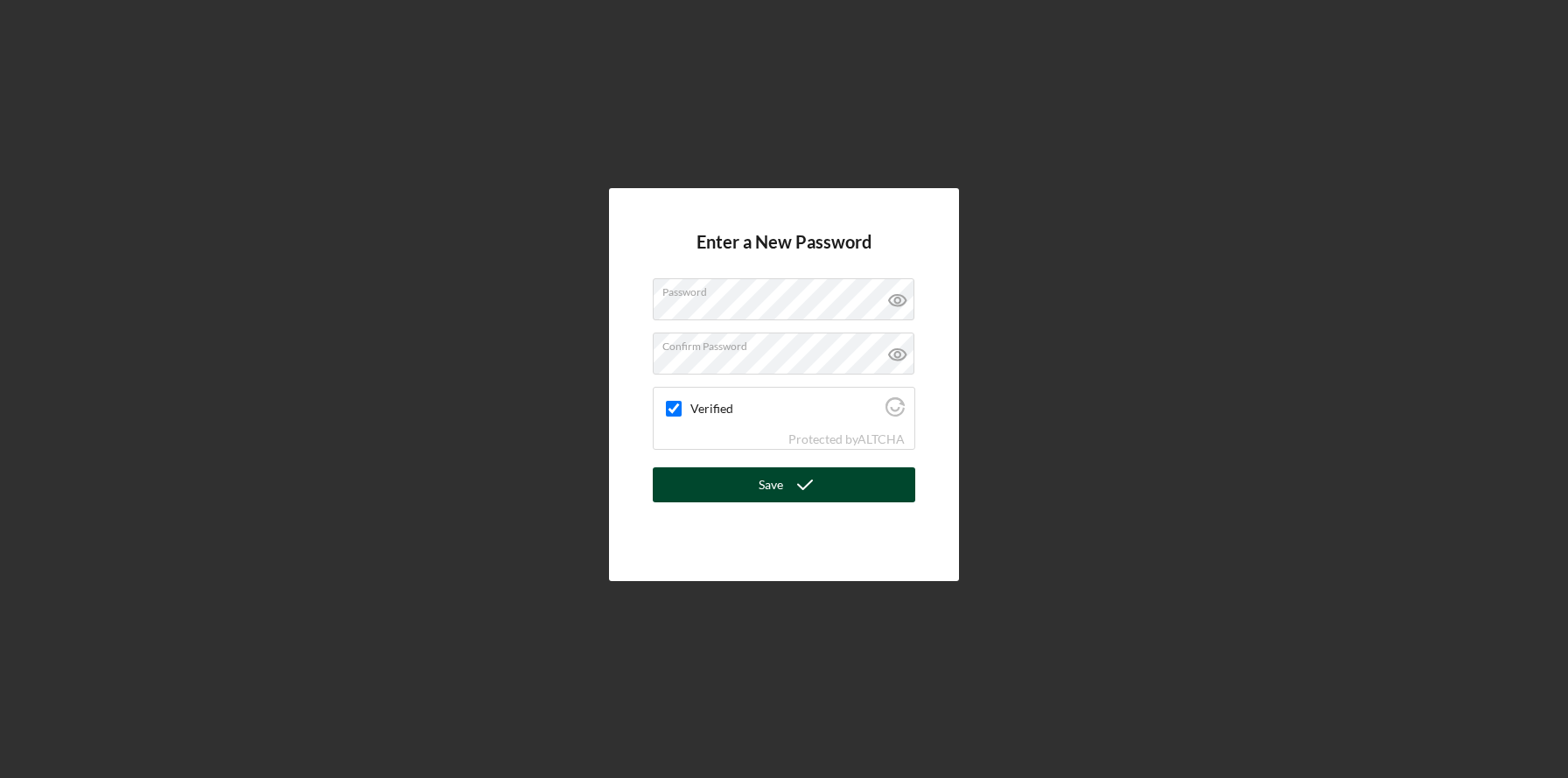
click at [742, 496] on button "Save" at bounding box center [784, 485] width 263 height 35
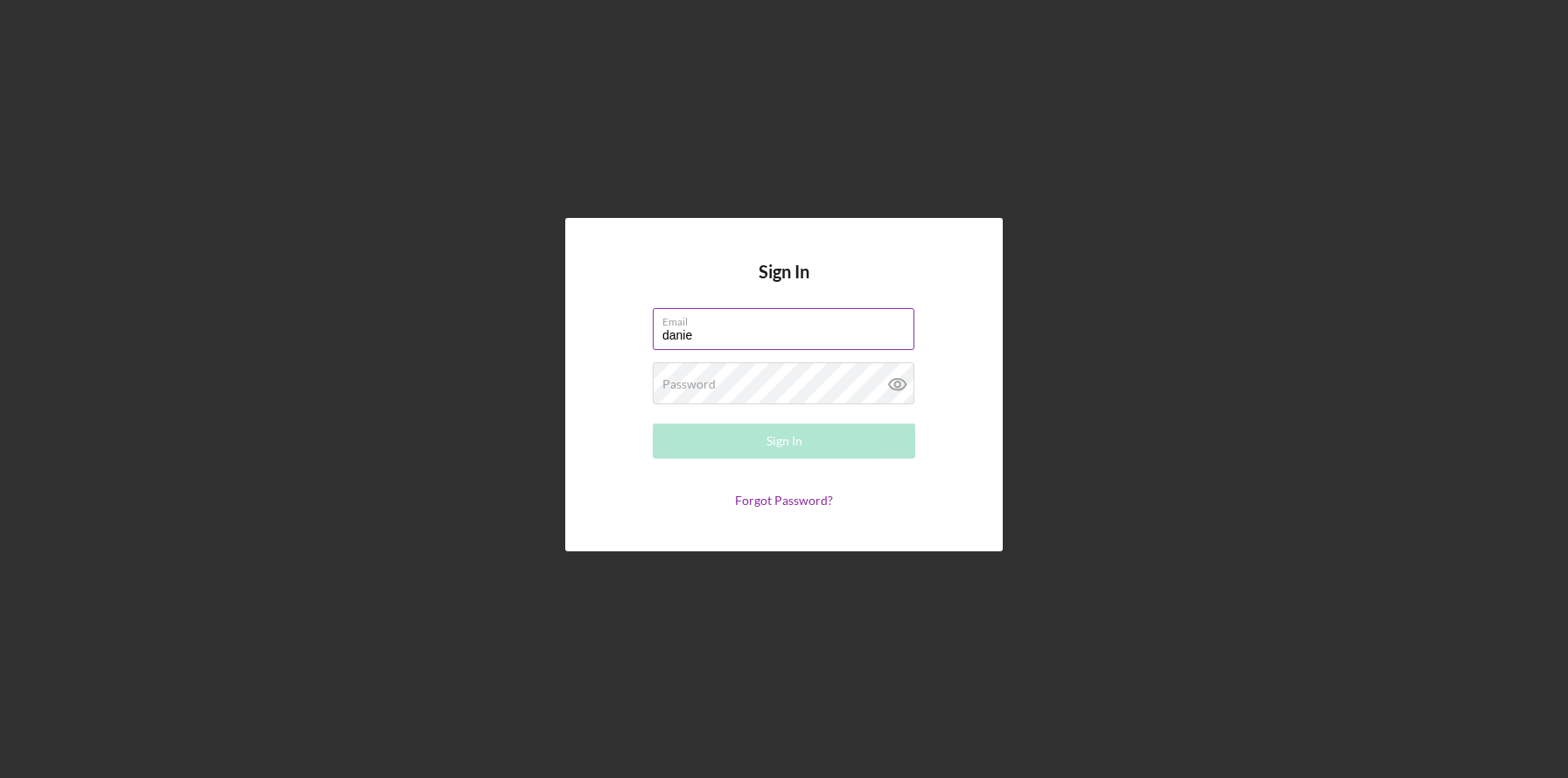
type input "[PERSON_NAME][EMAIL_ADDRESS][DOMAIN_NAME]"
click at [768, 383] on div "Password Required" at bounding box center [784, 383] width 263 height 43
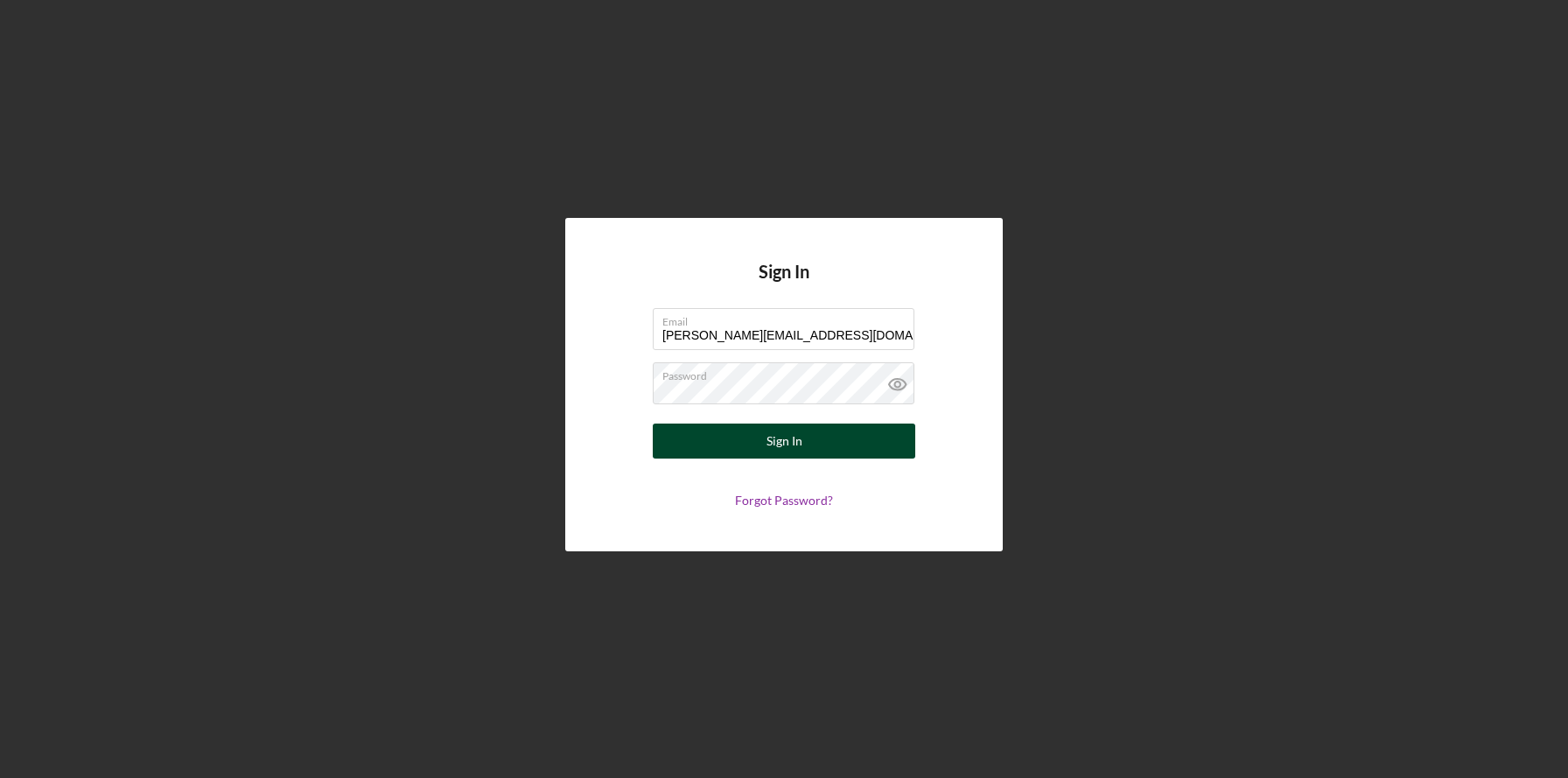
click at [747, 430] on button "Sign In" at bounding box center [784, 441] width 263 height 35
